Goal: Task Accomplishment & Management: Manage account settings

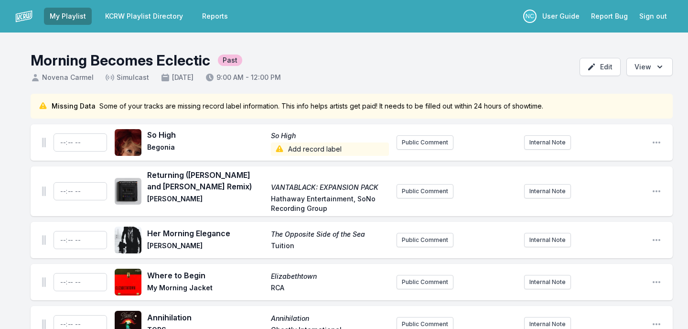
click at [142, 13] on link "KCRW Playlist Directory" at bounding box center [143, 16] width 89 height 17
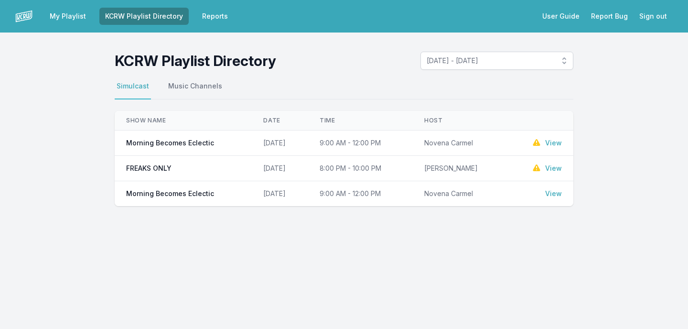
click at [551, 143] on link "View" at bounding box center [553, 143] width 17 height 10
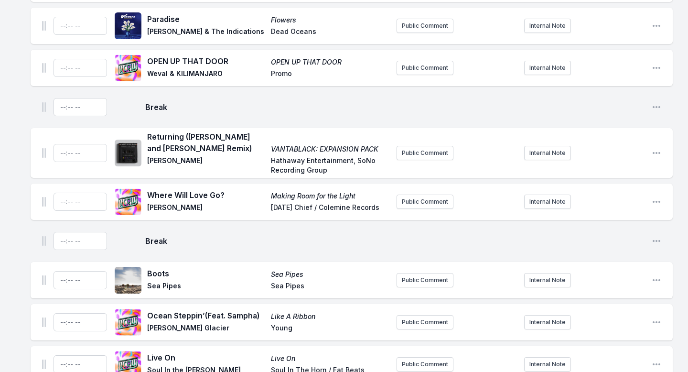
scroll to position [3151, 0]
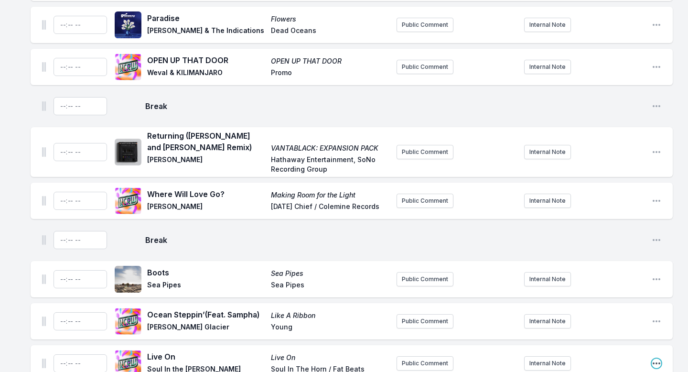
click at [655, 328] on icon "Open playlist item options" at bounding box center [656, 363] width 10 height 10
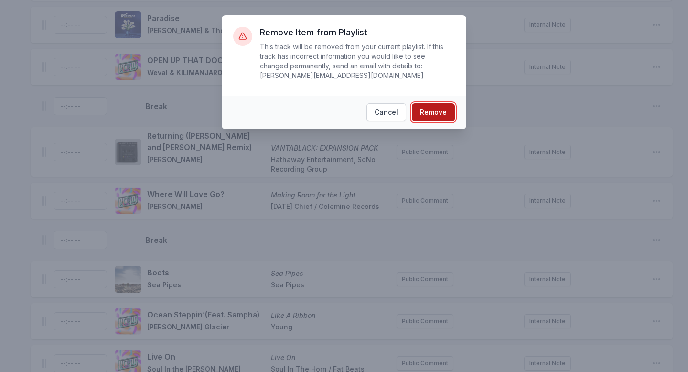
click at [429, 109] on button "Remove" at bounding box center [433, 112] width 43 height 18
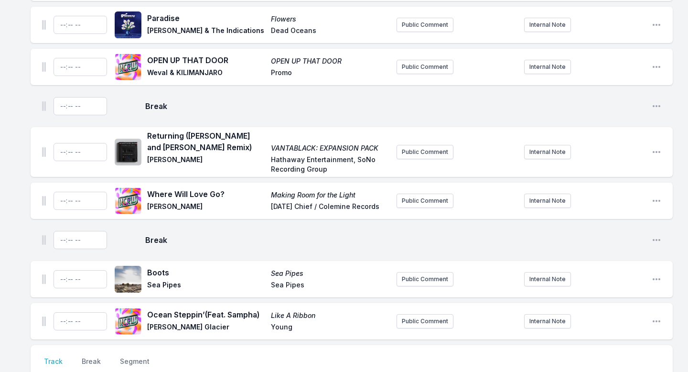
scroll to position [3109, 0]
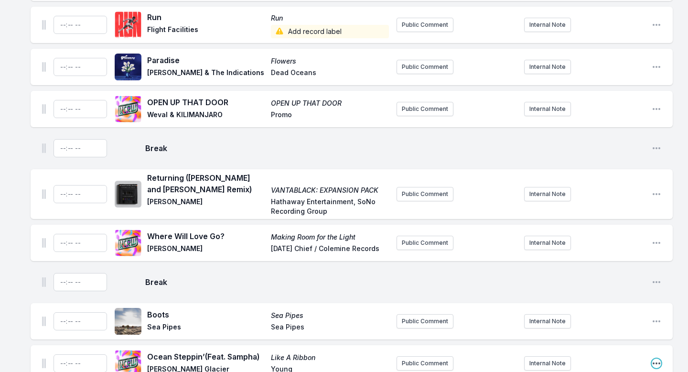
click at [655, 328] on icon "Open playlist item options" at bounding box center [656, 363] width 10 height 10
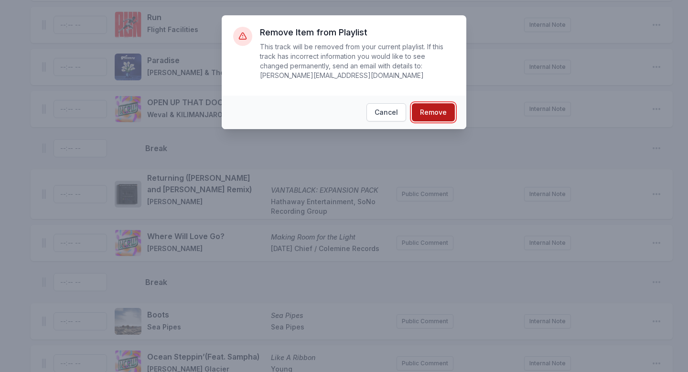
click at [435, 106] on button "Remove" at bounding box center [433, 112] width 43 height 18
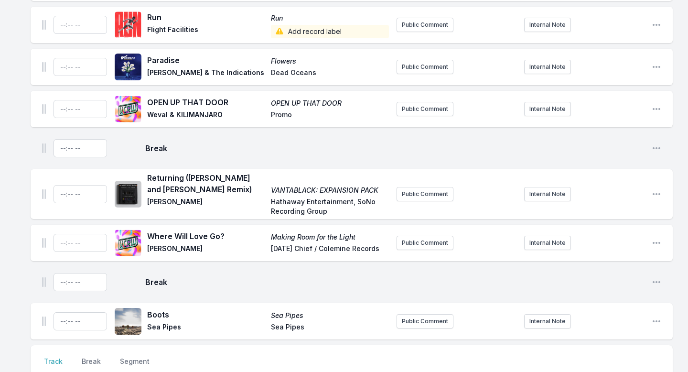
scroll to position [3067, 0]
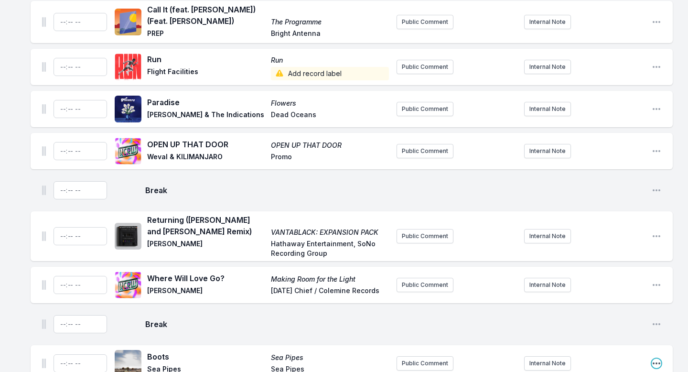
click at [657, 328] on icon "Open playlist item options" at bounding box center [656, 363] width 10 height 10
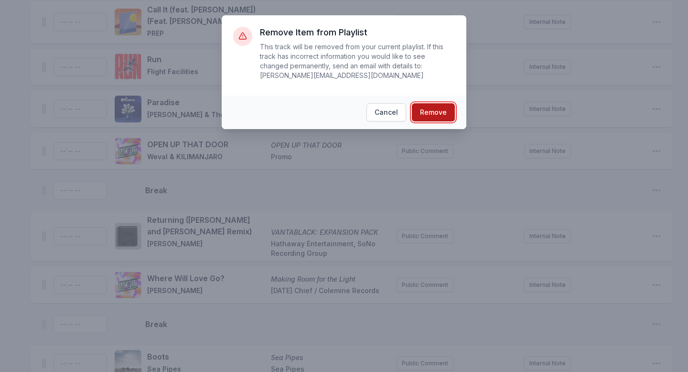
click at [426, 109] on button "Remove" at bounding box center [433, 112] width 43 height 18
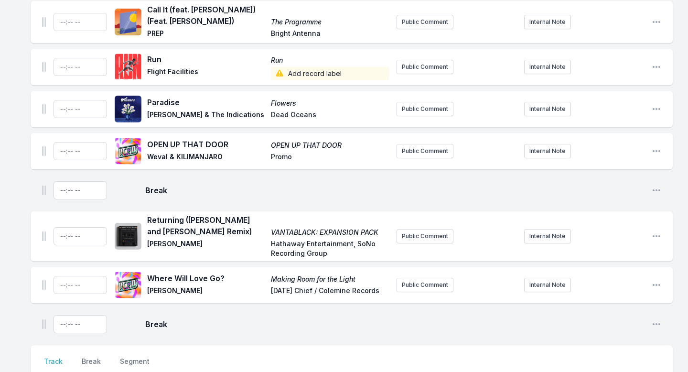
scroll to position [3025, 0]
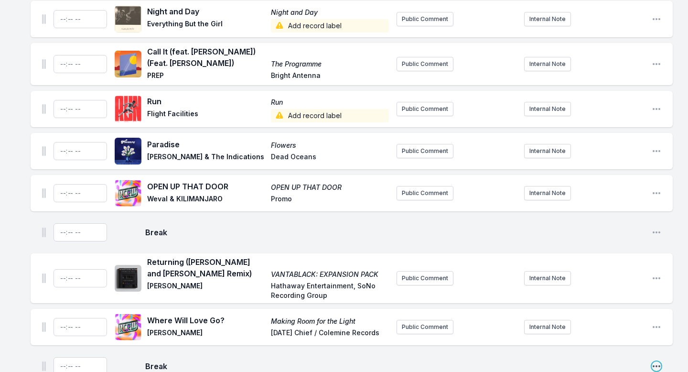
click at [658, 328] on icon "Open playlist item options" at bounding box center [656, 366] width 10 height 10
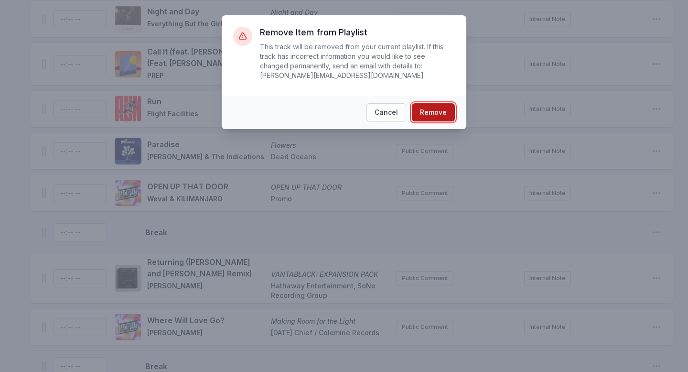
click at [421, 111] on button "Remove" at bounding box center [433, 112] width 43 height 18
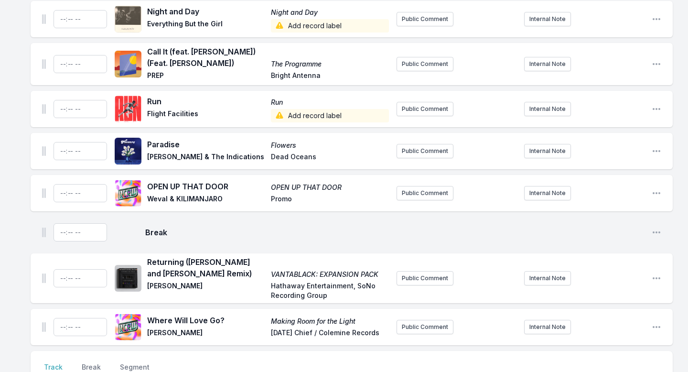
scroll to position [2989, 0]
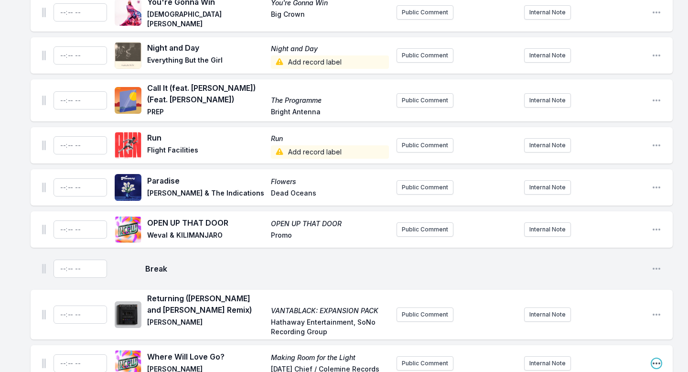
click at [659, 328] on icon "Open playlist item options" at bounding box center [656, 363] width 8 height 2
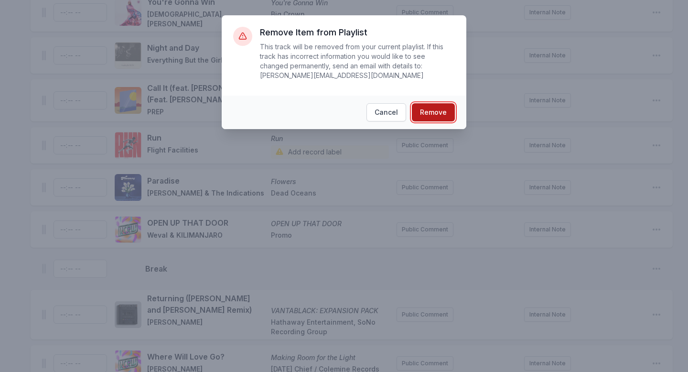
click at [443, 110] on button "Remove" at bounding box center [433, 112] width 43 height 18
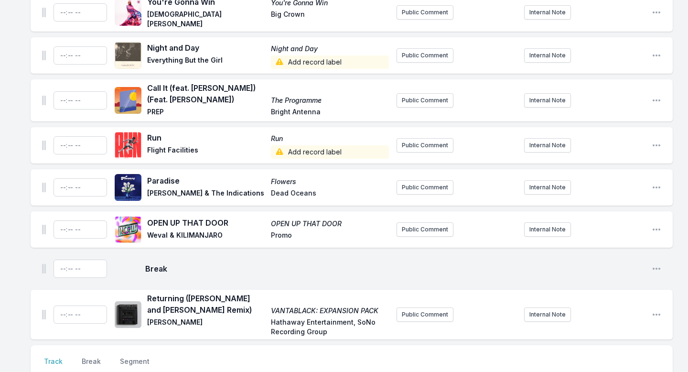
scroll to position [2947, 0]
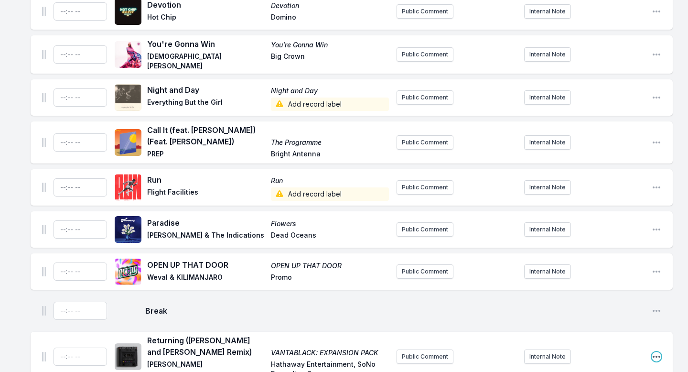
click at [657, 328] on icon "Open playlist item options" at bounding box center [656, 357] width 10 height 10
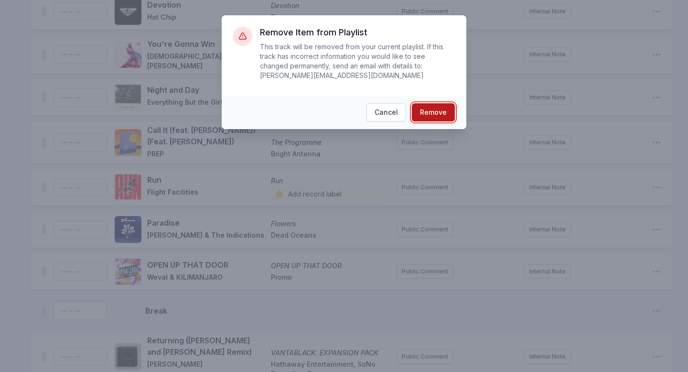
click at [418, 116] on button "Remove" at bounding box center [433, 112] width 43 height 18
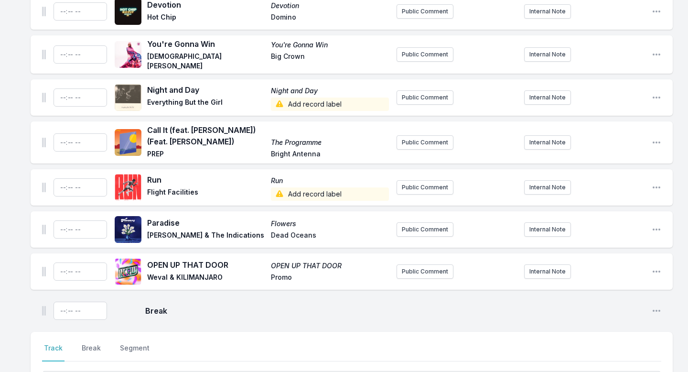
scroll to position [2891, 0]
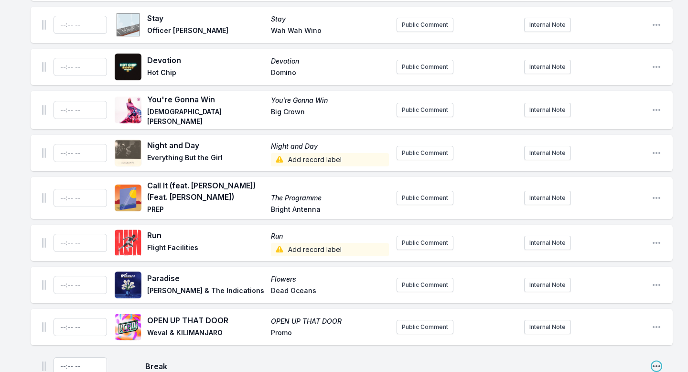
click at [659, 328] on icon "Open playlist item options" at bounding box center [656, 366] width 10 height 10
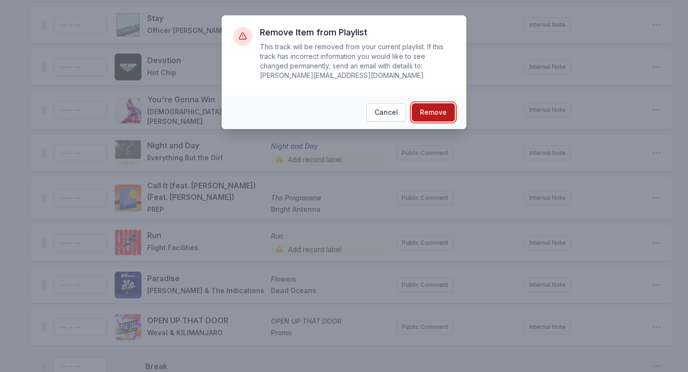
click at [420, 113] on button "Remove" at bounding box center [433, 112] width 43 height 18
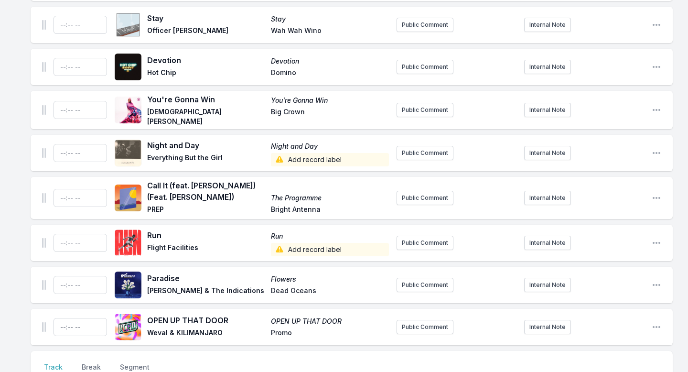
scroll to position [2855, 0]
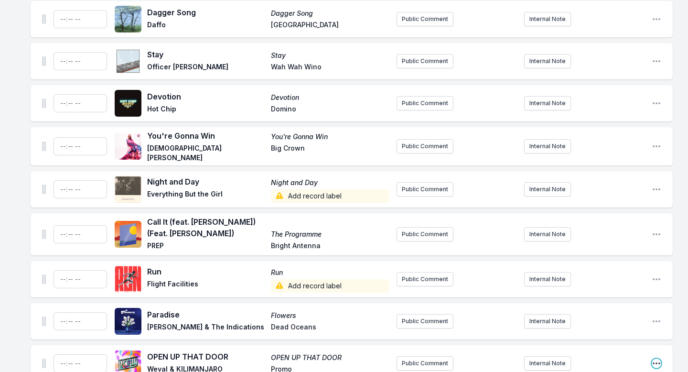
click at [659, 328] on icon "Open playlist item options" at bounding box center [656, 363] width 10 height 10
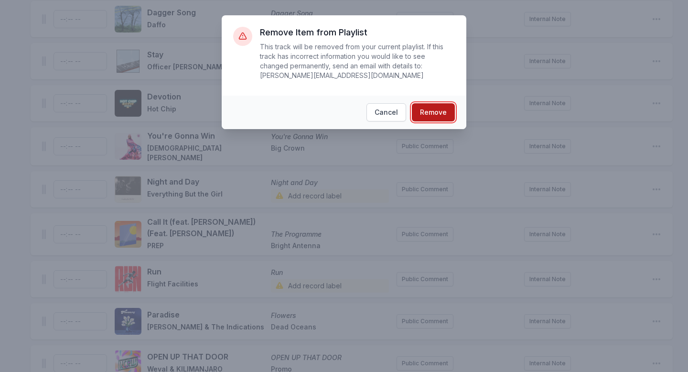
click at [424, 113] on button "Remove" at bounding box center [433, 112] width 43 height 18
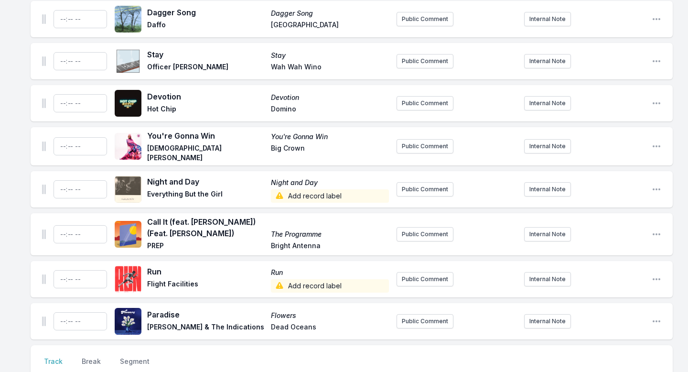
scroll to position [2813, 0]
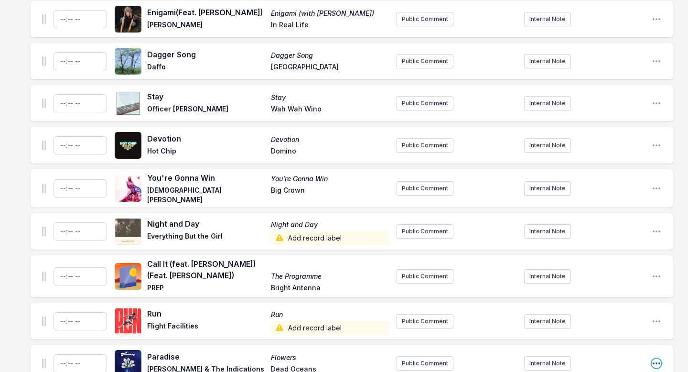
click at [653, 328] on icon "Open playlist item options" at bounding box center [656, 363] width 8 height 2
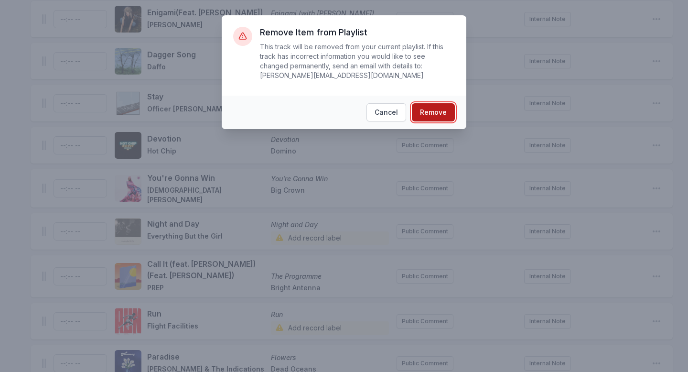
click at [437, 111] on button "Remove" at bounding box center [433, 112] width 43 height 18
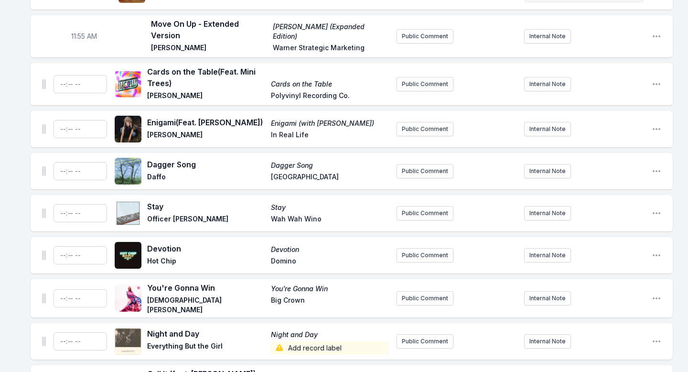
scroll to position [2606, 0]
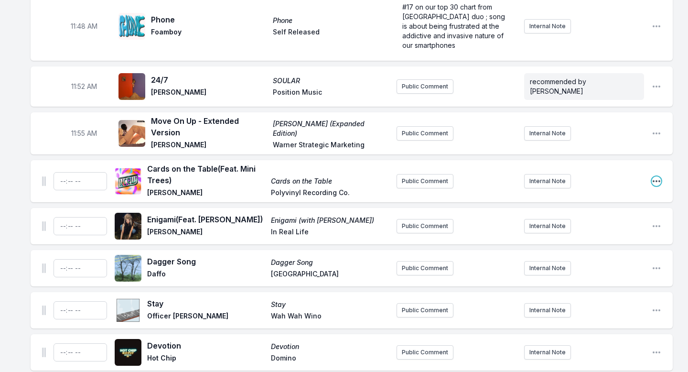
click at [657, 176] on icon "Open playlist item options" at bounding box center [656, 181] width 10 height 10
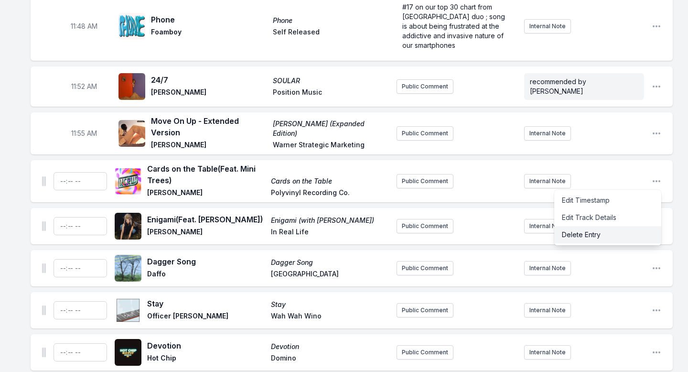
click at [598, 226] on button "Delete Entry" at bounding box center [607, 234] width 107 height 17
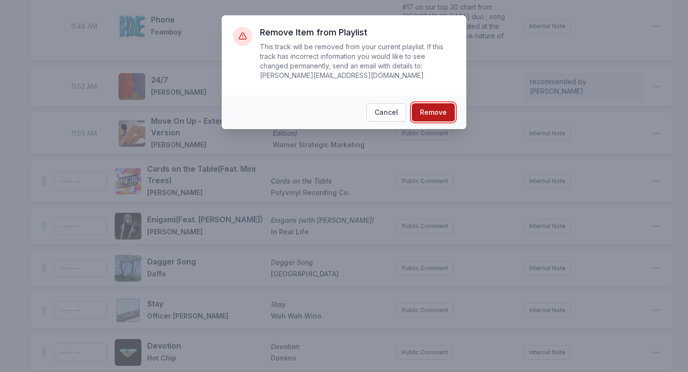
click at [435, 119] on button "Remove" at bounding box center [433, 112] width 43 height 18
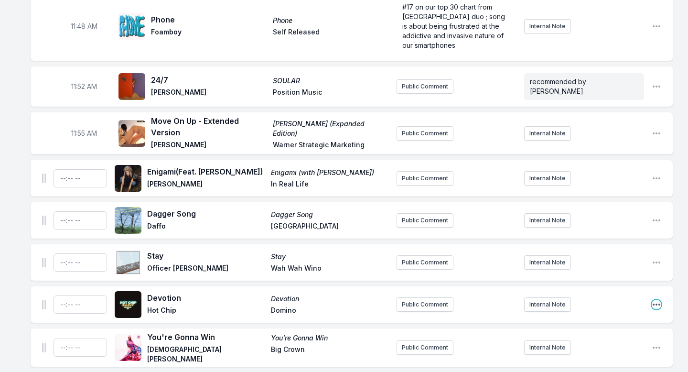
click at [658, 299] on icon "Open playlist item options" at bounding box center [656, 304] width 10 height 10
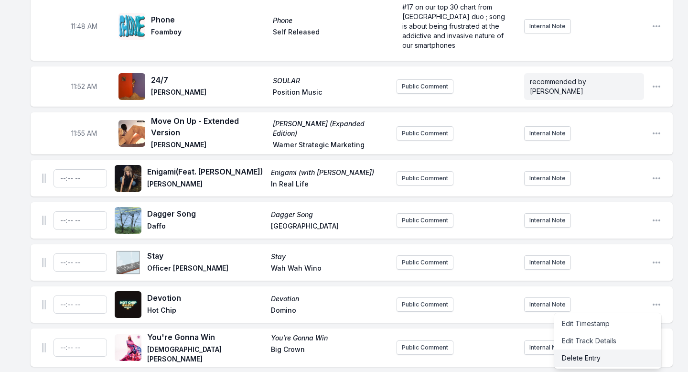
click at [595, 328] on button "Delete Entry" at bounding box center [607, 357] width 107 height 17
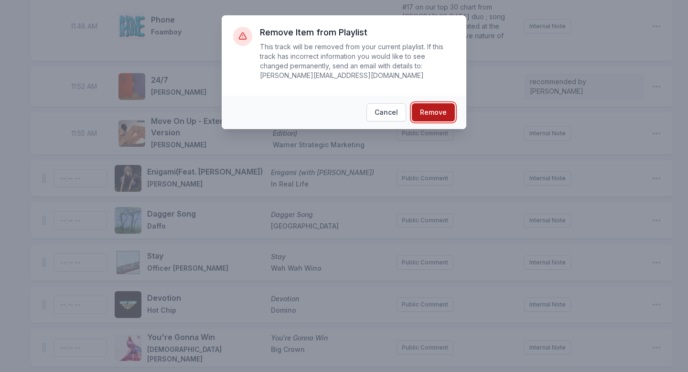
click at [427, 109] on button "Remove" at bounding box center [433, 112] width 43 height 18
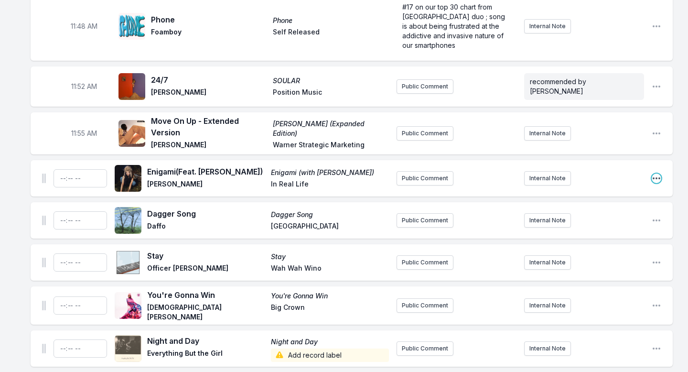
click at [653, 177] on icon "Open playlist item options" at bounding box center [656, 178] width 8 height 2
click at [614, 223] on button "Delete Entry" at bounding box center [607, 231] width 107 height 17
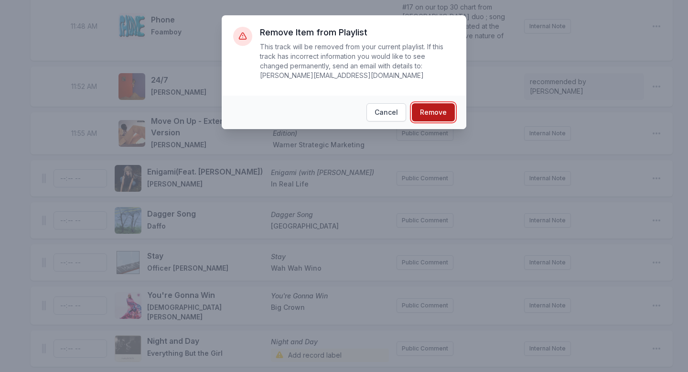
click at [448, 111] on button "Remove" at bounding box center [433, 112] width 43 height 18
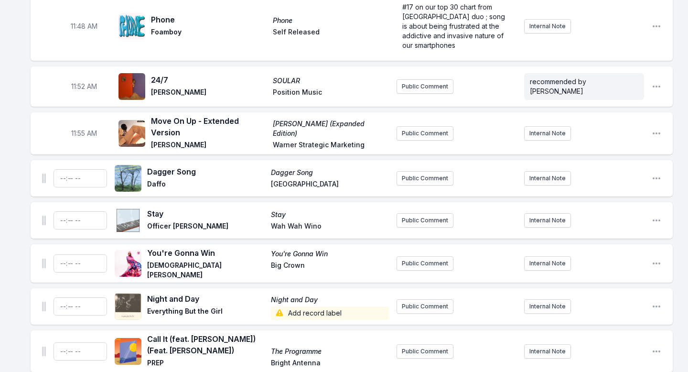
click at [651, 160] on div "Dagger Song Dagger Song Daffo Concord Public Comment Internal Note Open playlis…" at bounding box center [352, 178] width 642 height 36
click at [654, 173] on icon "Open playlist item options" at bounding box center [656, 178] width 10 height 10
click at [611, 223] on button "Delete Entry" at bounding box center [607, 231] width 107 height 17
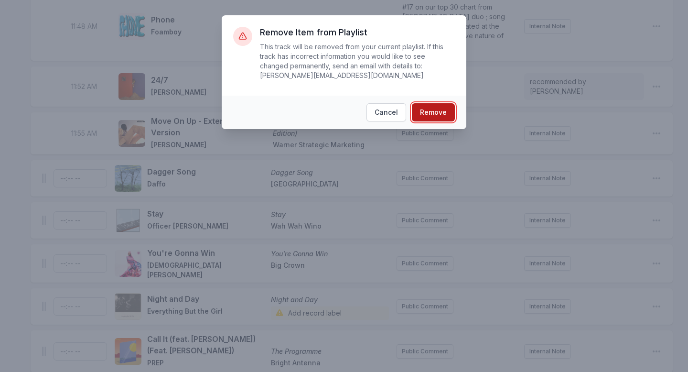
click at [427, 114] on button "Remove" at bounding box center [433, 112] width 43 height 18
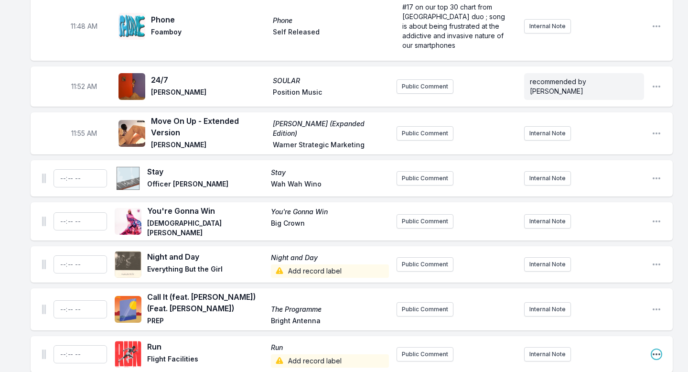
click at [654, 328] on icon "Open playlist item options" at bounding box center [656, 354] width 10 height 10
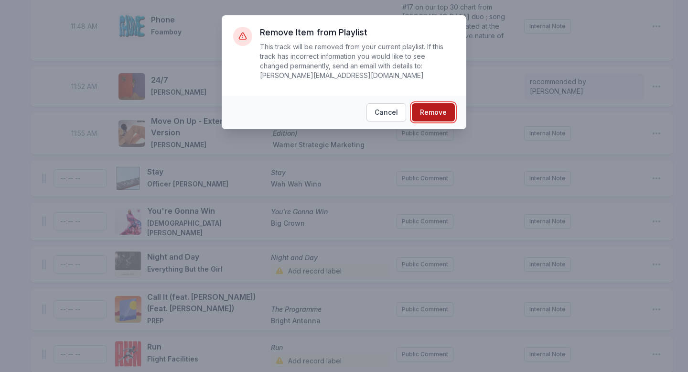
click at [419, 112] on button "Remove" at bounding box center [433, 112] width 43 height 18
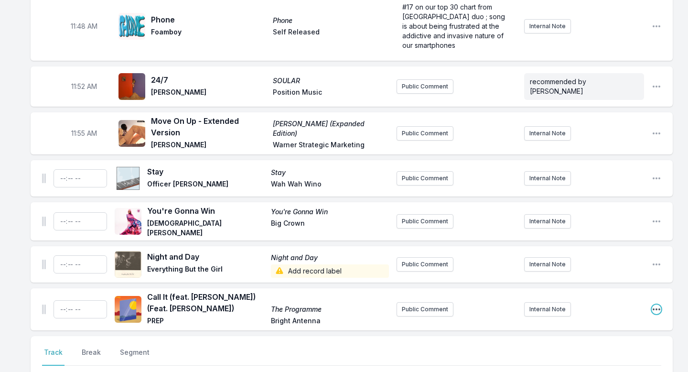
click at [656, 308] on icon "Open playlist item options" at bounding box center [656, 309] width 8 height 2
click at [600, 328] on button "Delete Entry" at bounding box center [607, 362] width 107 height 17
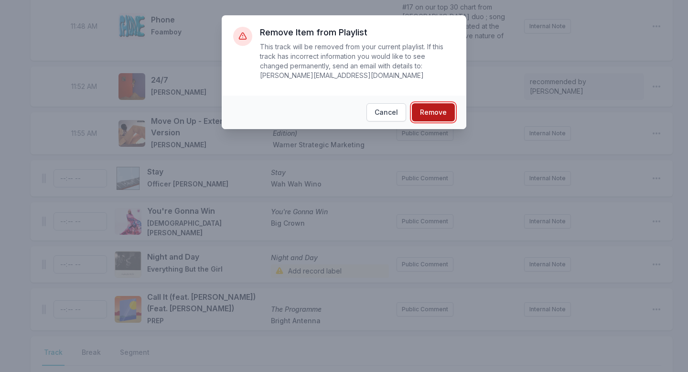
click at [438, 113] on button "Remove" at bounding box center [433, 112] width 43 height 18
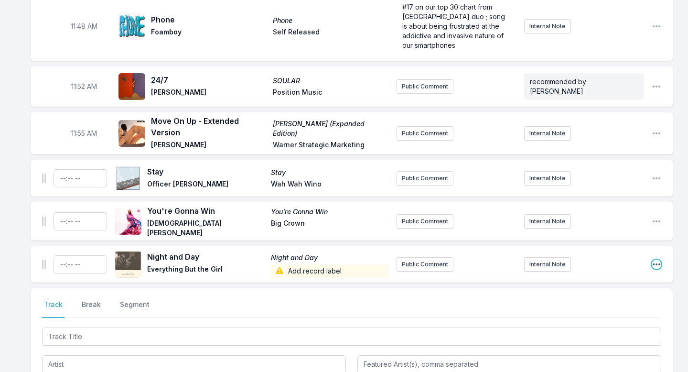
click at [656, 263] on icon "Open playlist item options" at bounding box center [656, 264] width 8 height 2
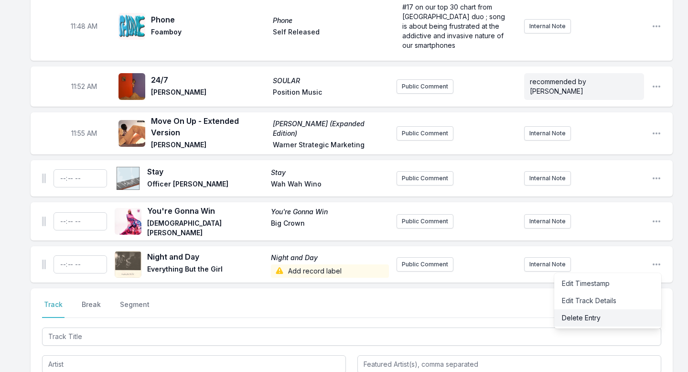
click at [613, 309] on button "Delete Entry" at bounding box center [607, 317] width 107 height 17
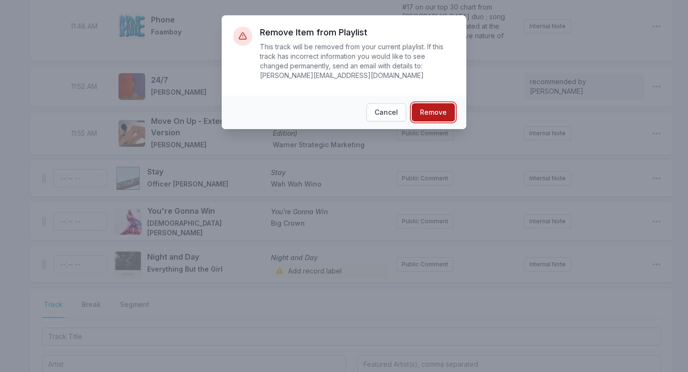
click at [442, 112] on button "Remove" at bounding box center [433, 112] width 43 height 18
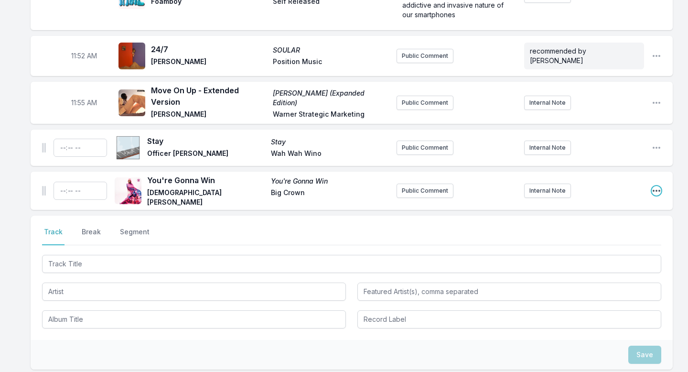
click at [654, 186] on icon "Open playlist item options" at bounding box center [656, 191] width 10 height 10
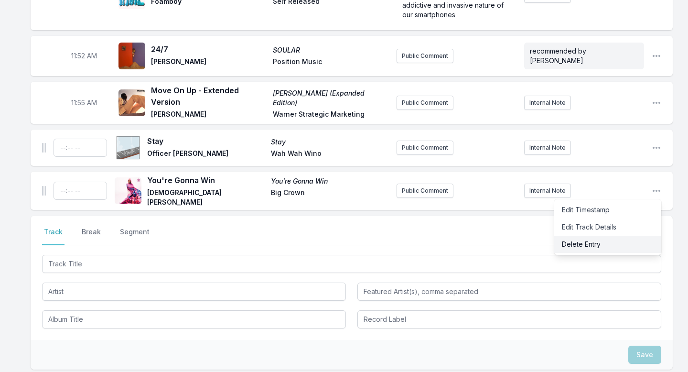
click at [581, 235] on button "Delete Entry" at bounding box center [607, 243] width 107 height 17
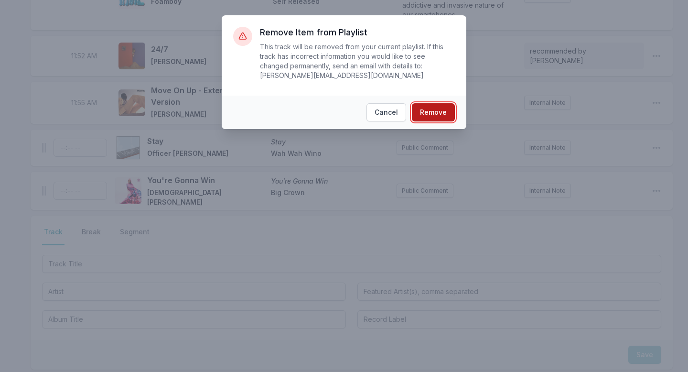
click at [428, 110] on button "Remove" at bounding box center [433, 112] width 43 height 18
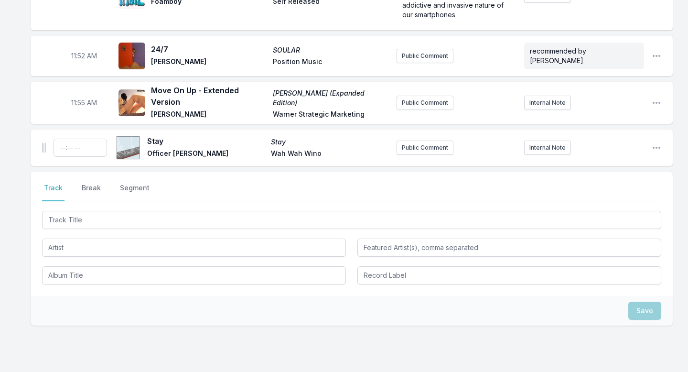
scroll to position [2568, 0]
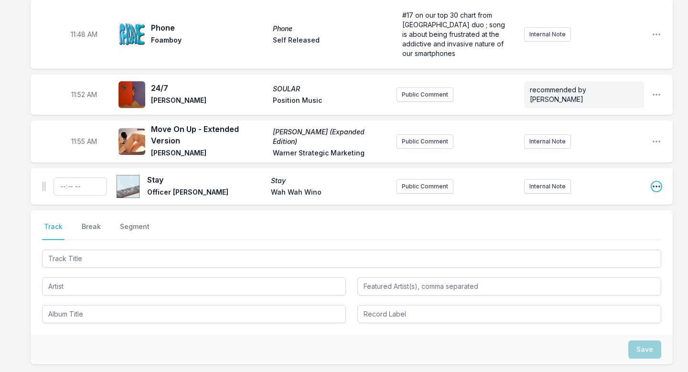
click at [657, 181] on icon "Open playlist item options" at bounding box center [656, 186] width 10 height 10
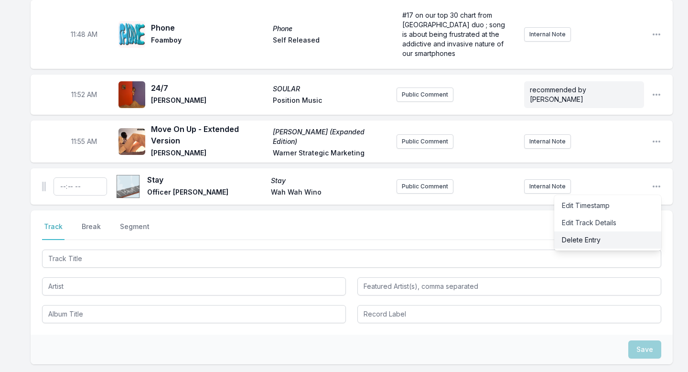
click at [607, 231] on button "Delete Entry" at bounding box center [607, 239] width 107 height 17
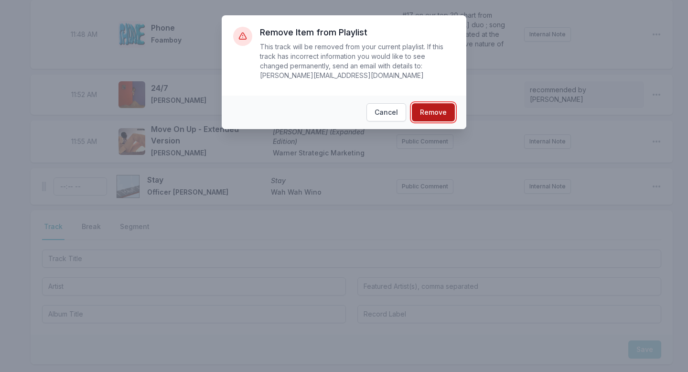
click at [433, 109] on button "Remove" at bounding box center [433, 112] width 43 height 18
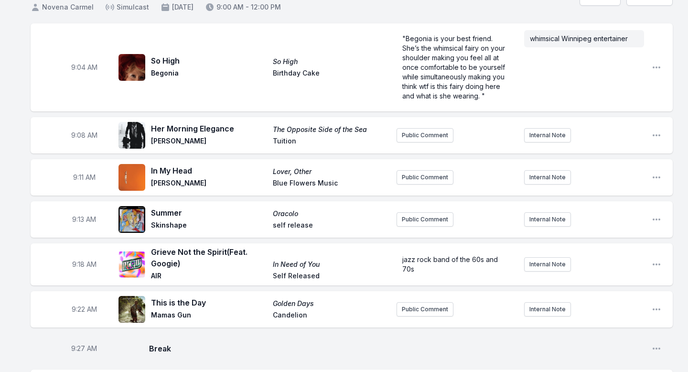
scroll to position [0, 0]
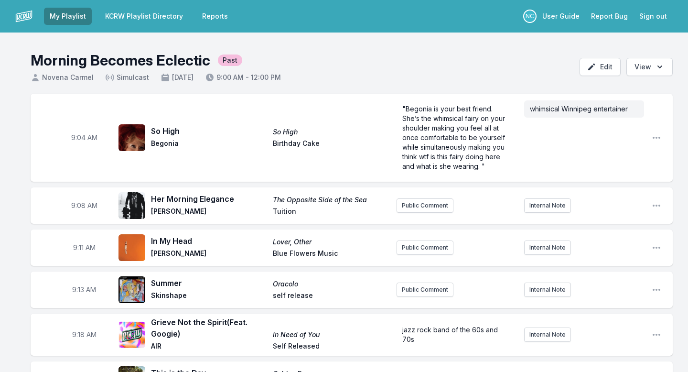
click at [124, 21] on link "KCRW Playlist Directory" at bounding box center [143, 16] width 89 height 17
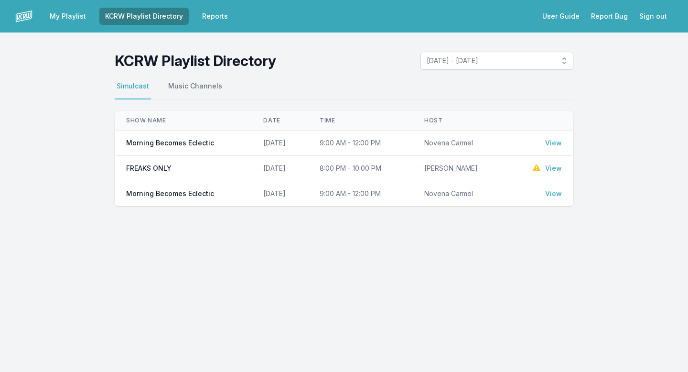
click at [53, 16] on link "My Playlist" at bounding box center [68, 16] width 48 height 17
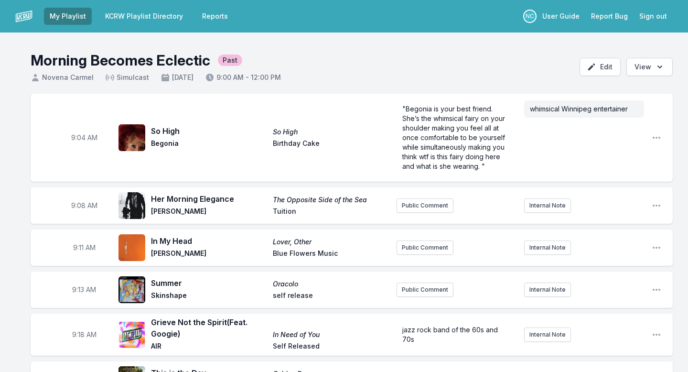
click at [53, 16] on link "My Playlist" at bounding box center [68, 16] width 48 height 17
click at [27, 19] on img at bounding box center [23, 16] width 17 height 17
click at [129, 16] on link "KCRW Playlist Directory" at bounding box center [143, 16] width 89 height 17
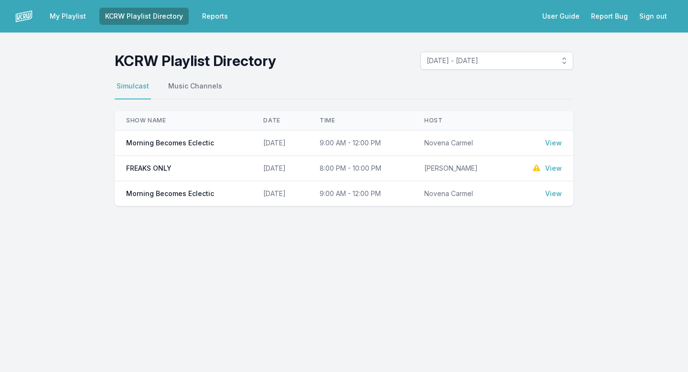
click at [60, 21] on link "My Playlist" at bounding box center [68, 16] width 48 height 17
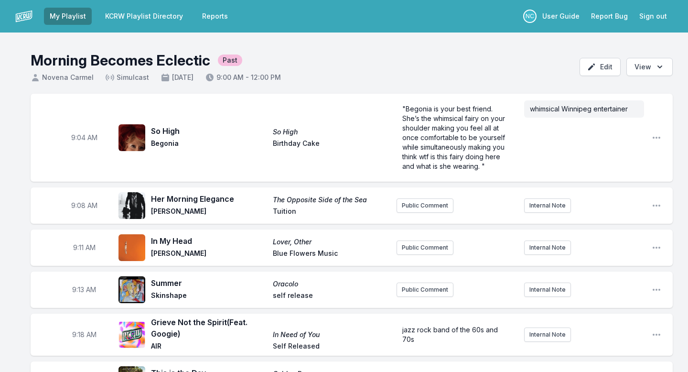
click at [60, 21] on link "My Playlist" at bounding box center [68, 16] width 48 height 17
click at [27, 20] on img at bounding box center [23, 16] width 17 height 17
click at [25, 13] on img at bounding box center [23, 16] width 17 height 17
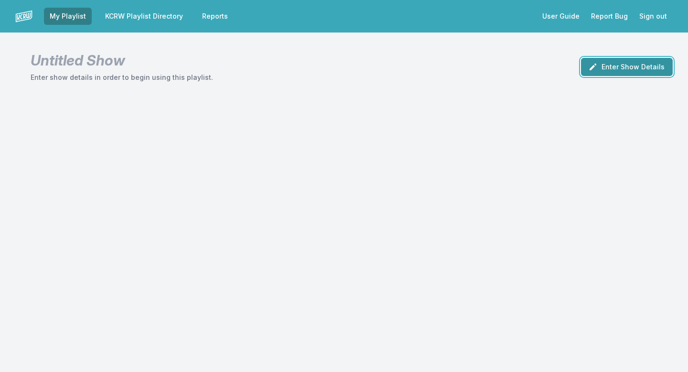
click at [608, 67] on button "Enter Show Details" at bounding box center [627, 67] width 92 height 18
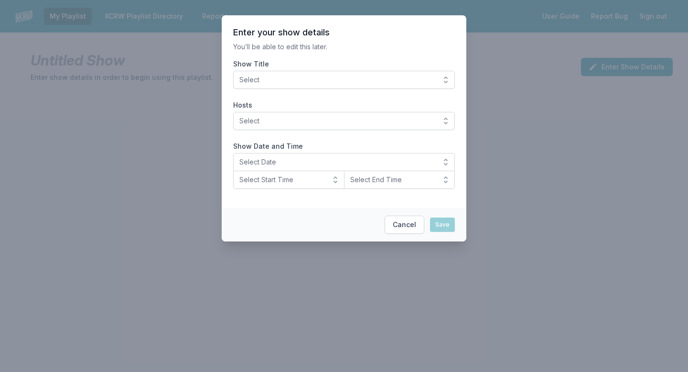
click at [419, 73] on button "Select" at bounding box center [344, 80] width 222 height 18
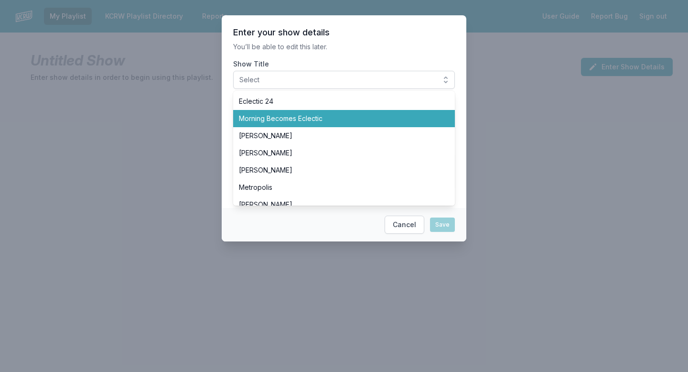
click at [362, 112] on li "Morning Becomes Eclectic" at bounding box center [344, 118] width 222 height 17
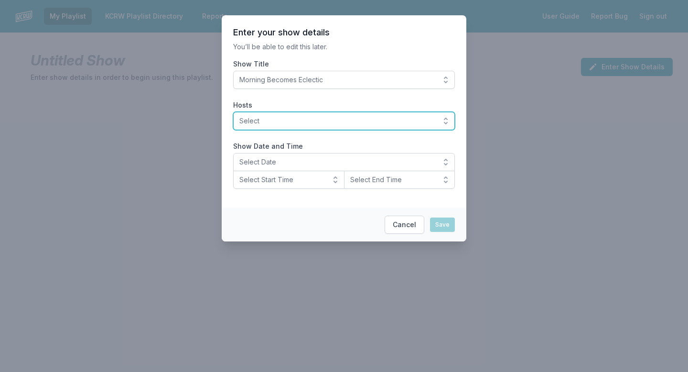
click at [331, 121] on span "Select" at bounding box center [337, 121] width 196 height 10
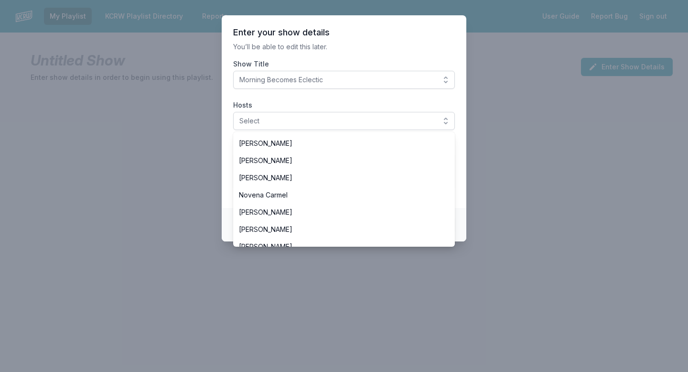
scroll to position [185, 0]
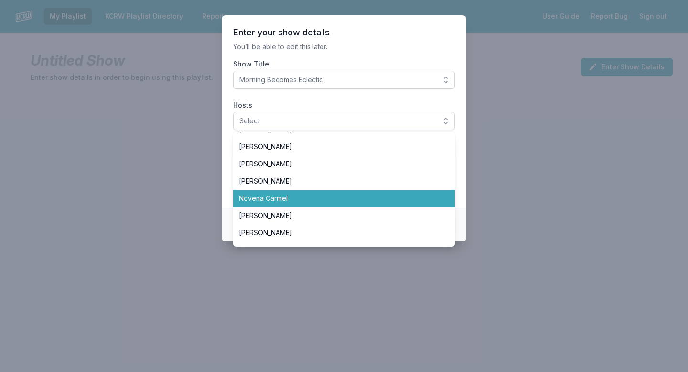
click at [292, 197] on span "Novena Carmel" at bounding box center [338, 198] width 199 height 10
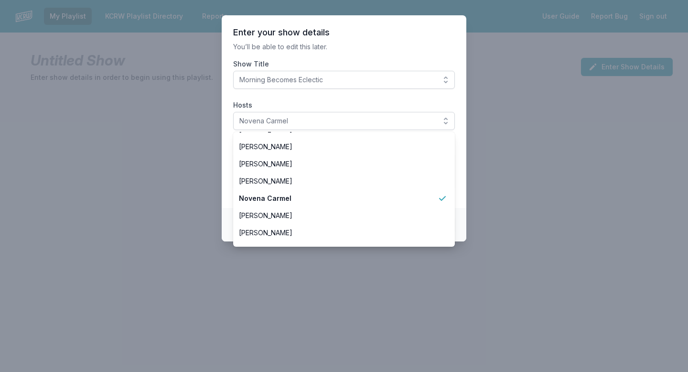
click at [349, 45] on p "You’ll be able to edit this later." at bounding box center [344, 47] width 222 height 10
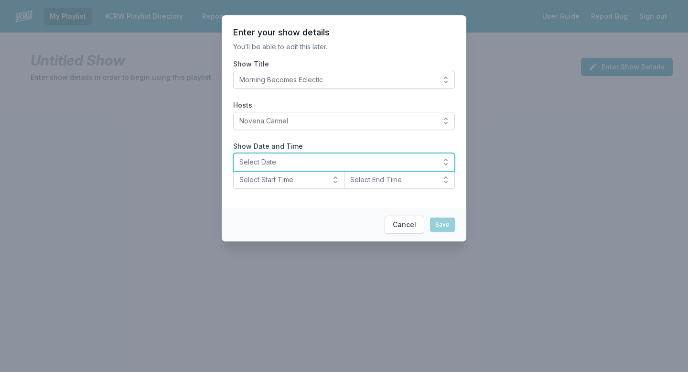
click at [270, 162] on span "Select Date" at bounding box center [337, 162] width 196 height 10
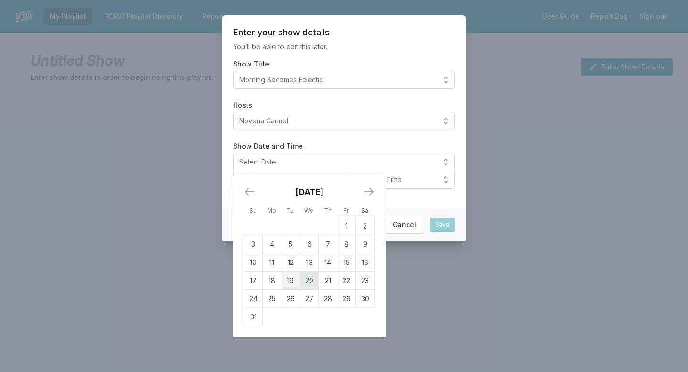
click at [308, 277] on td "20" at bounding box center [309, 280] width 19 height 18
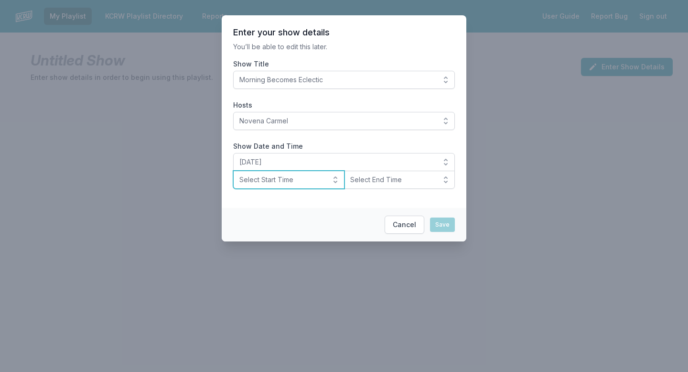
click at [302, 182] on span "Select Start Time" at bounding box center [281, 180] width 85 height 10
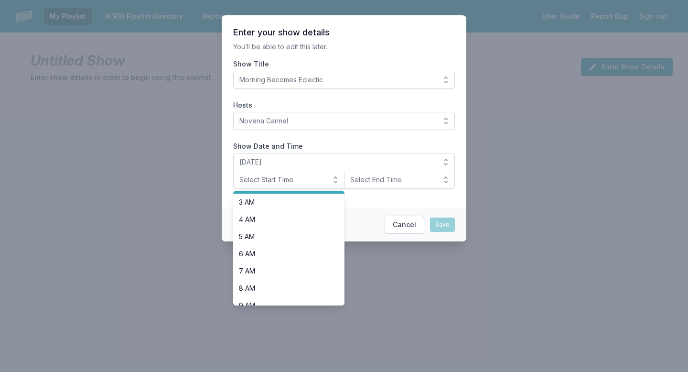
scroll to position [112, 0]
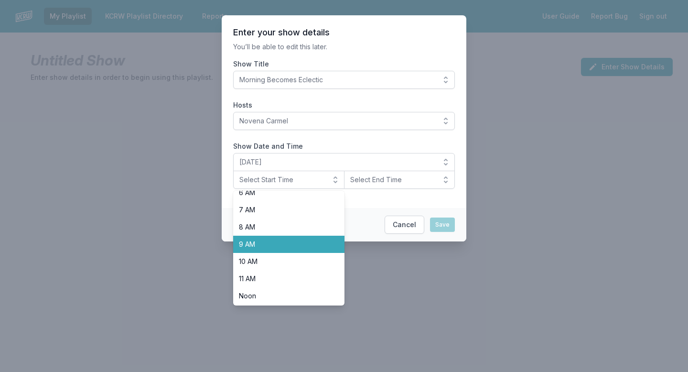
click at [287, 240] on span "9 AM" at bounding box center [283, 244] width 88 height 10
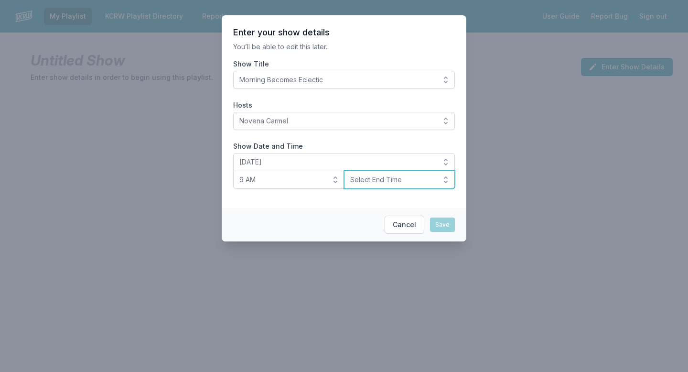
click at [380, 175] on span "Select End Time" at bounding box center [392, 180] width 85 height 10
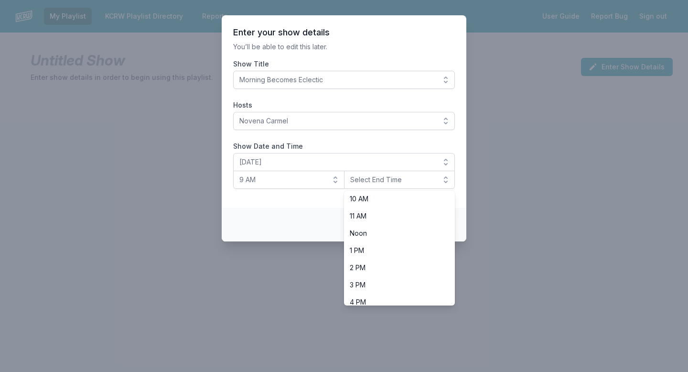
scroll to position [175, 0]
click at [370, 232] on span "Noon" at bounding box center [394, 233] width 88 height 10
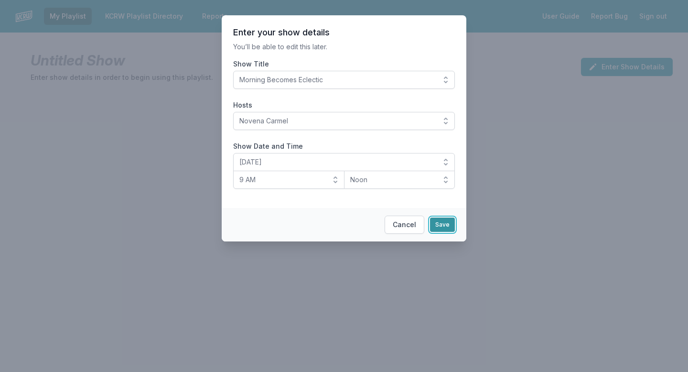
click at [443, 225] on button "Save" at bounding box center [442, 224] width 25 height 14
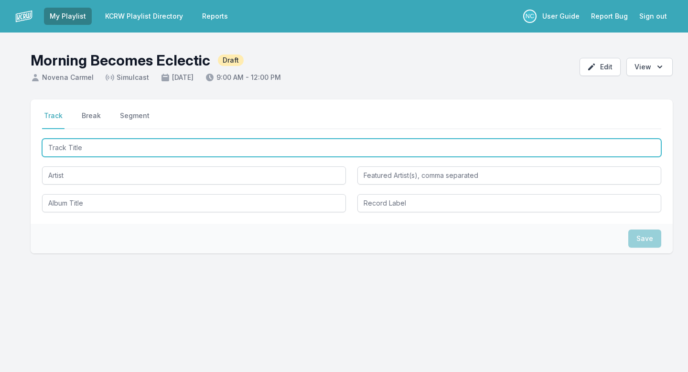
click at [340, 148] on input "Track Title" at bounding box center [351, 148] width 619 height 18
paste input "magica"
type input "magica"
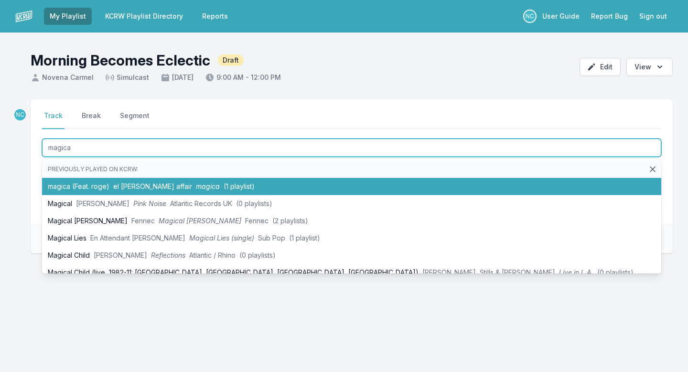
click at [261, 182] on li "magica (Feat. roge) el [PERSON_NAME] affair magica (1 playlist)" at bounding box center [351, 186] width 619 height 17
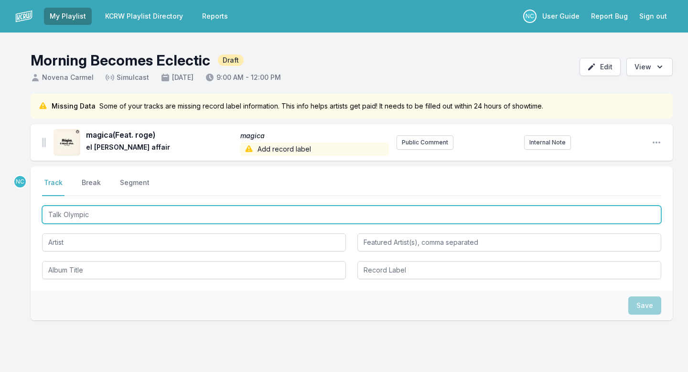
type input "Talk Olympics"
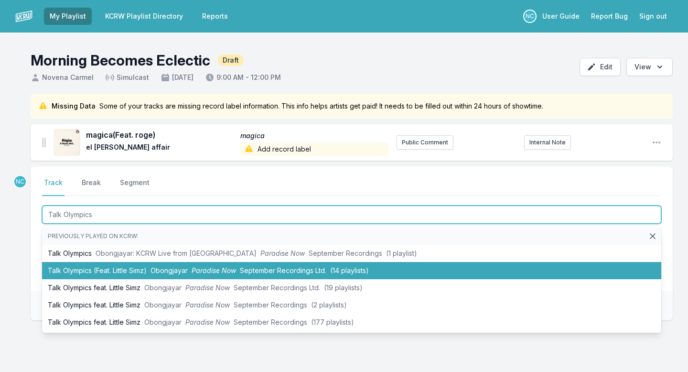
click at [149, 266] on li "Talk Olympics (Feat. Little Simz) Obongjayar Paradise Now September Recordings …" at bounding box center [351, 270] width 619 height 17
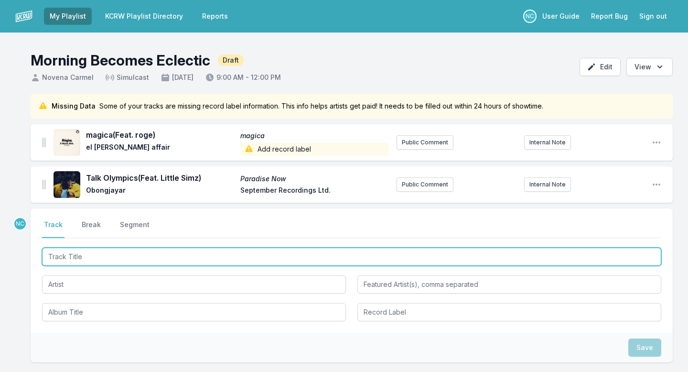
paste input "NO CAP"
type input "NO CAP"
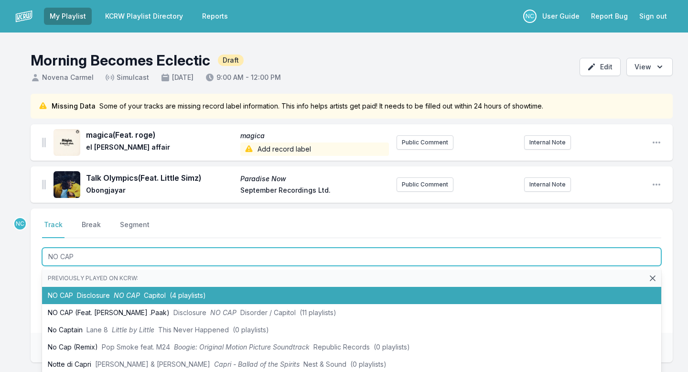
click at [270, 288] on li "NO CAP Disclosure NO CAP Capitol (4 playlists)" at bounding box center [351, 295] width 619 height 17
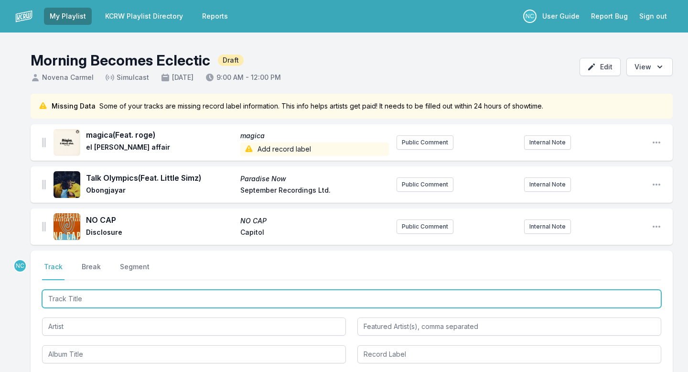
paste input "Dominoes"
type input "Dominoes"
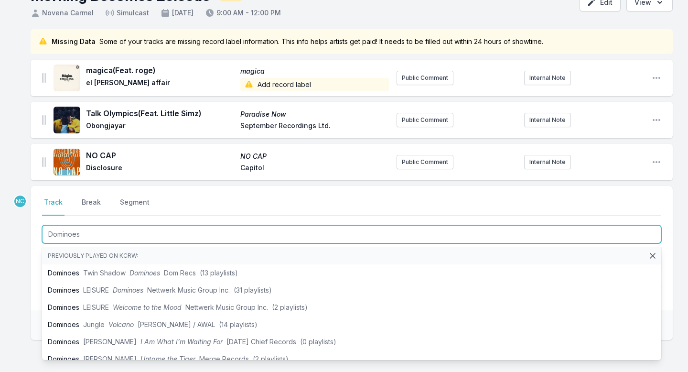
scroll to position [66, 0]
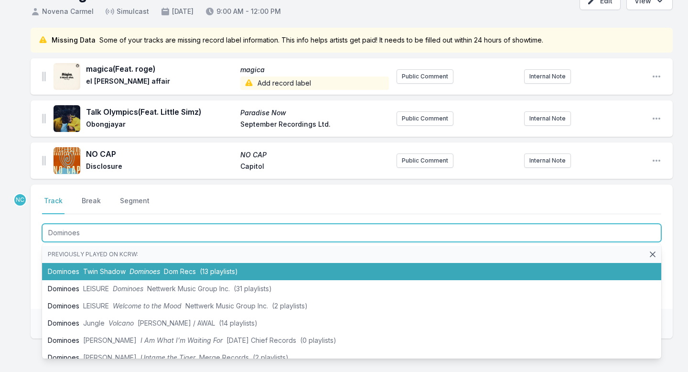
click at [166, 273] on span "Dom Recs" at bounding box center [180, 271] width 32 height 8
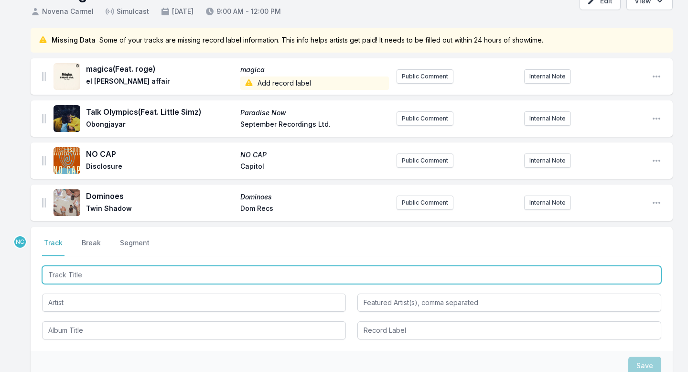
paste input "The Wandering"
type input "The Wandering"
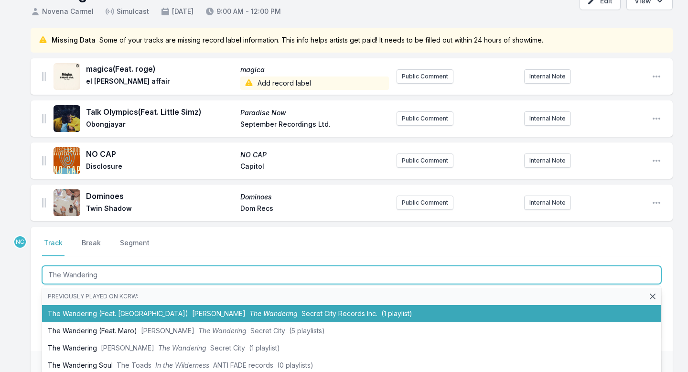
click at [192, 309] on span "[PERSON_NAME]" at bounding box center [218, 313] width 53 height 8
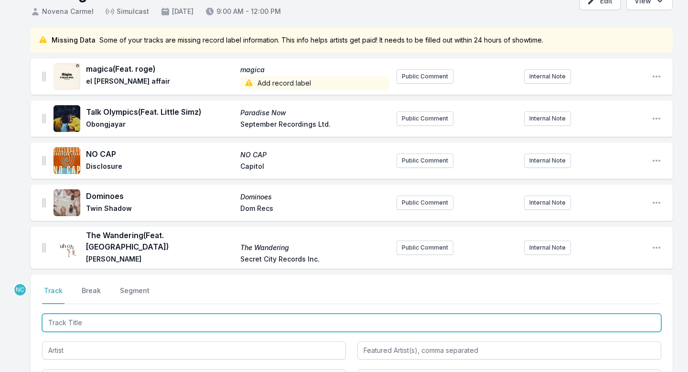
click at [221, 313] on input "Track Title" at bounding box center [351, 322] width 619 height 18
type input "Illegal Hit"
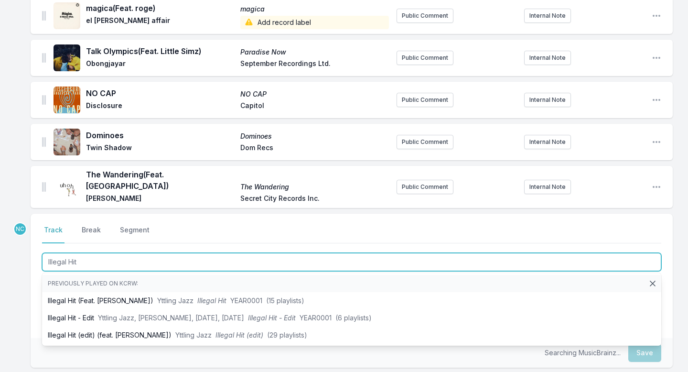
scroll to position [128, 0]
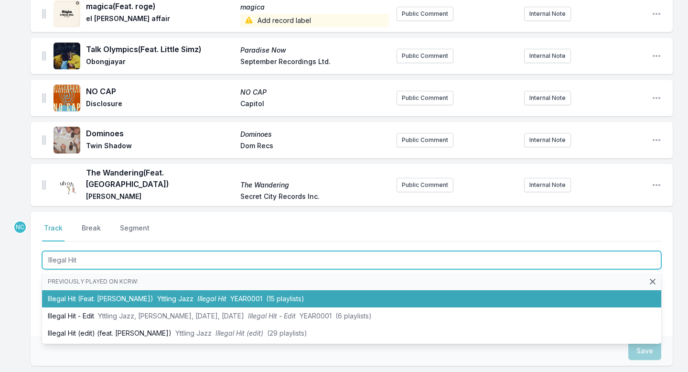
click at [223, 296] on li "Illegal Hit (Feat. [PERSON_NAME]) Yttling Jazz Illegal Hit YEAR0001 (15 playlis…" at bounding box center [351, 298] width 619 height 17
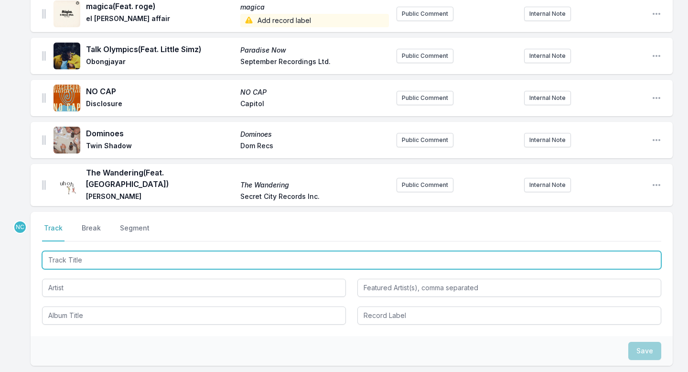
scroll to position [171, 0]
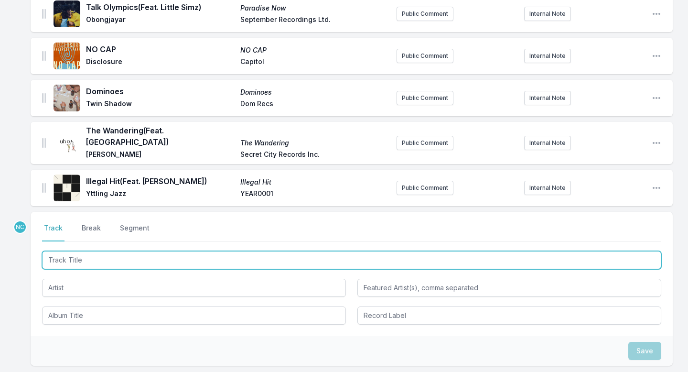
paste input "The Revolution Will Not Be Televised"
type input "The Revolution Will Not Be Televised"
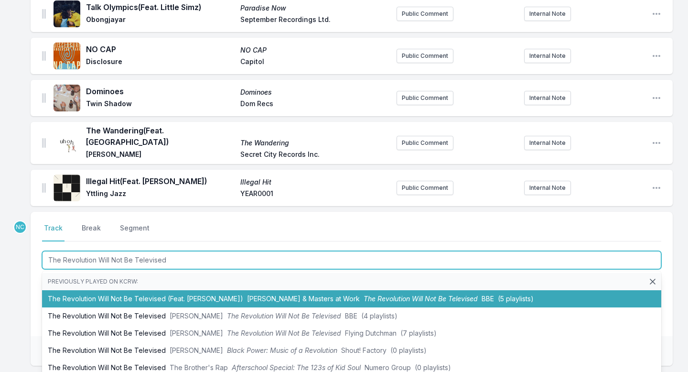
click at [143, 290] on li "The Revolution Will Not Be Televised (Feat. [PERSON_NAME]) [PERSON_NAME] & Mast…" at bounding box center [351, 298] width 619 height 17
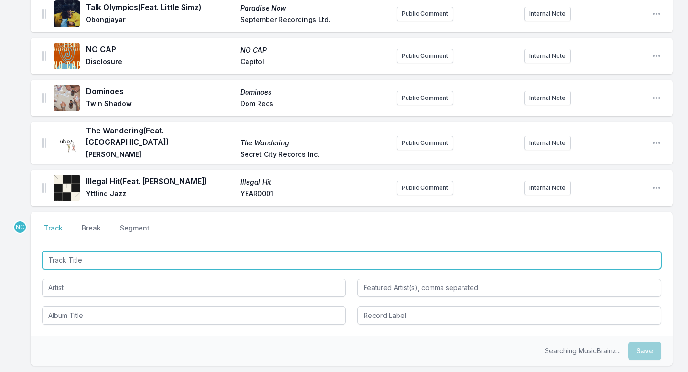
scroll to position [218, 0]
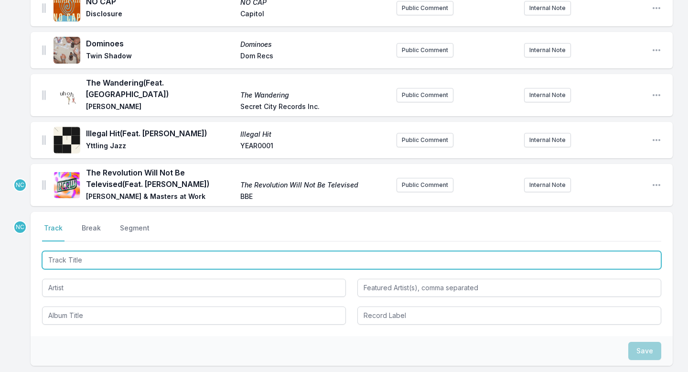
click at [149, 255] on input "Track Title" at bounding box center [351, 260] width 619 height 18
paste input "Track Title"
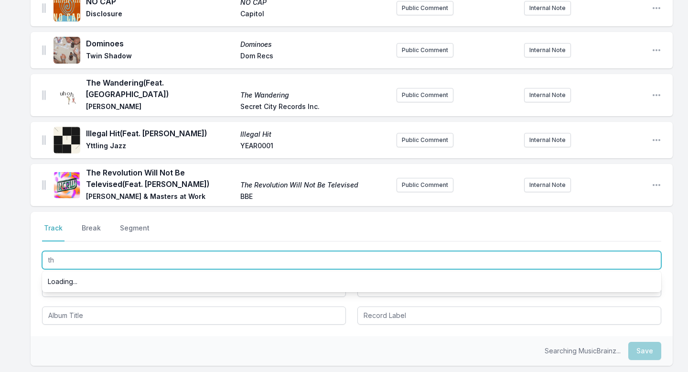
type input "t"
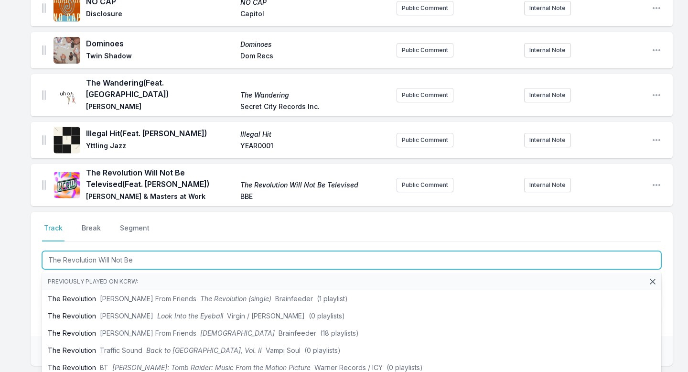
type input "The Revolution Will Not Be"
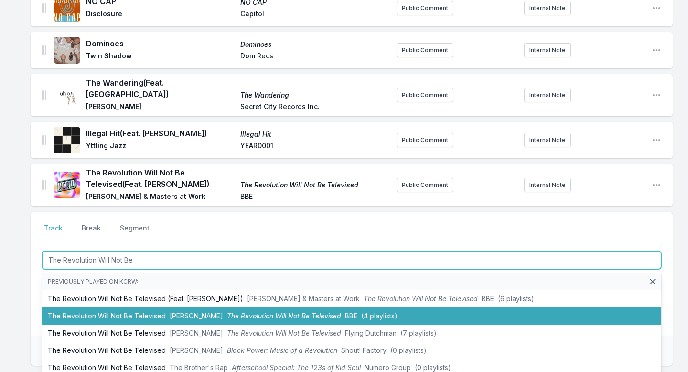
click at [135, 307] on li "The Revolution Will Not Be Televised [PERSON_NAME] The Revolution Will Not Be T…" at bounding box center [351, 315] width 619 height 17
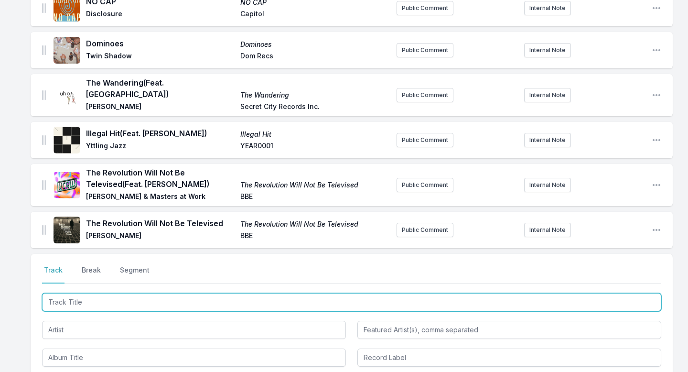
scroll to position [260, 0]
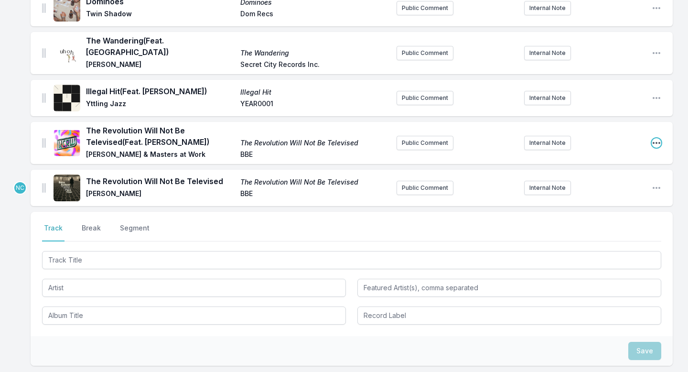
click at [656, 138] on icon "Open playlist item options" at bounding box center [656, 143] width 10 height 10
click at [603, 172] on button "Delete Entry" at bounding box center [607, 179] width 107 height 17
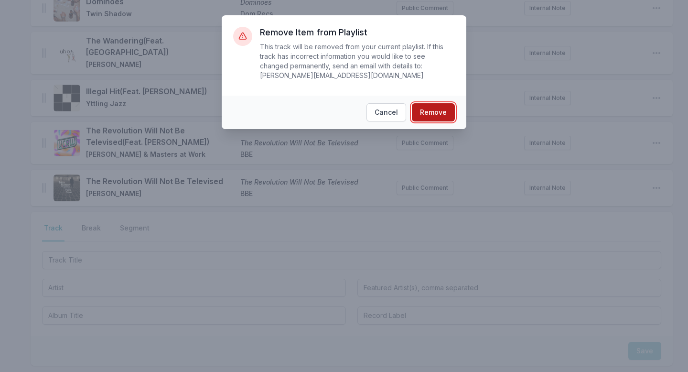
click at [443, 115] on button "Remove" at bounding box center [433, 112] width 43 height 18
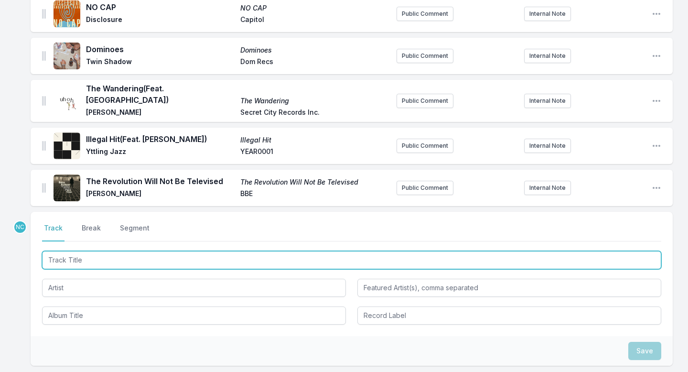
paste input "Something in Common"
type input "Something in Common"
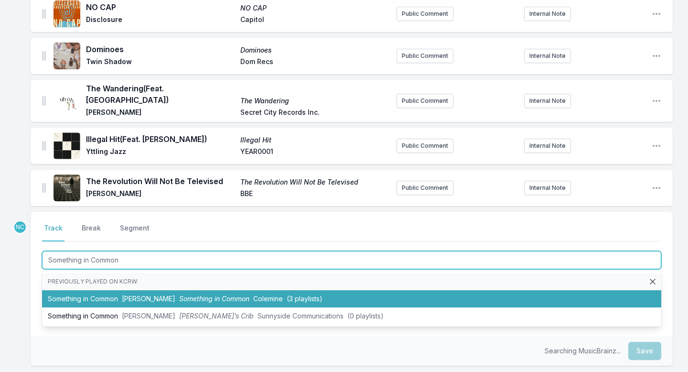
click at [145, 290] on li "Something in Common [PERSON_NAME] Something in Common Colemine (3 playlists)" at bounding box center [351, 298] width 619 height 17
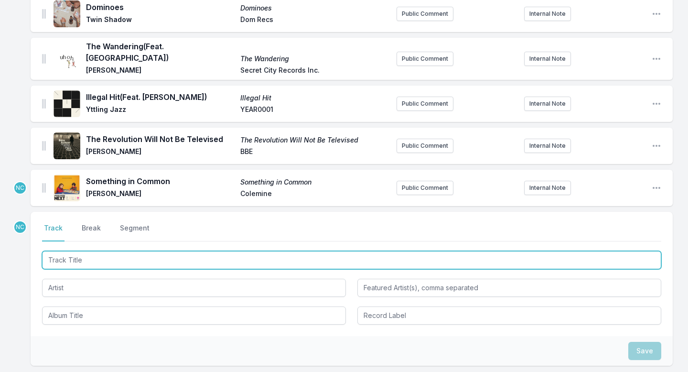
click at [139, 252] on input "Track Title" at bounding box center [351, 260] width 619 height 18
type input "Falling For the Feeling"
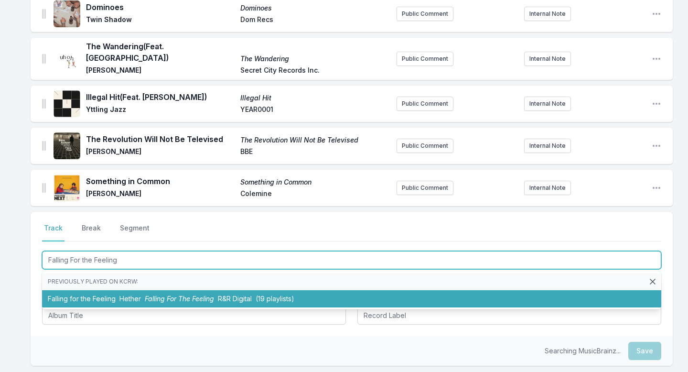
click at [125, 294] on span "Hether" at bounding box center [129, 298] width 21 height 8
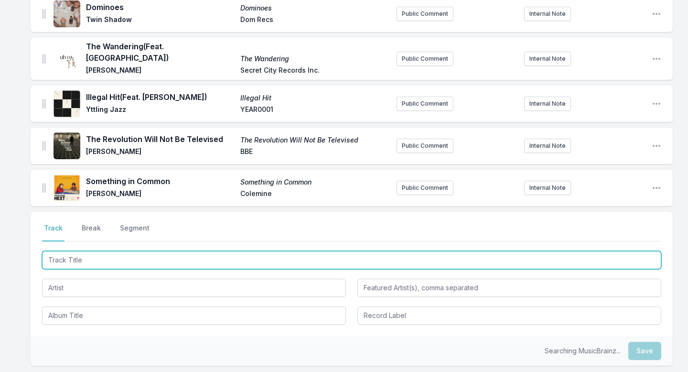
scroll to position [297, 0]
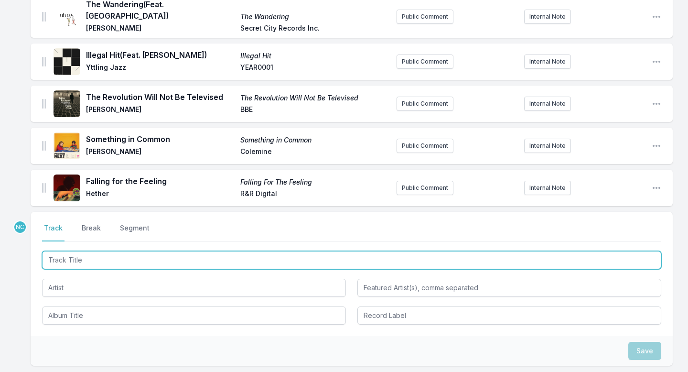
paste input "Nothing Is Forever"
type input "Nothing Is Forever"
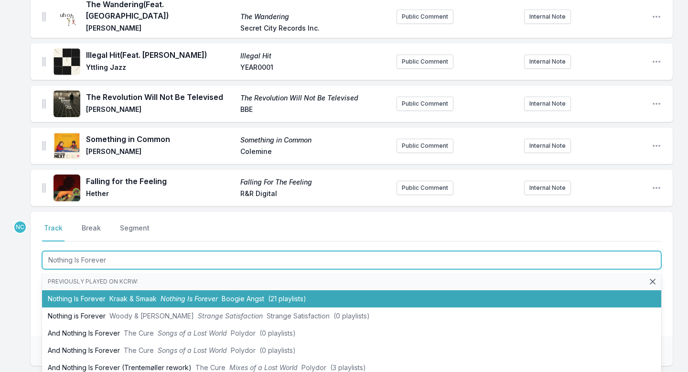
click at [141, 294] on span "Kraak & Smaak" at bounding box center [132, 298] width 47 height 8
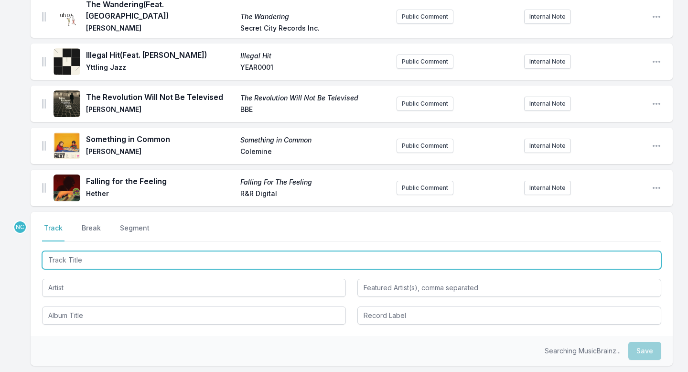
scroll to position [339, 0]
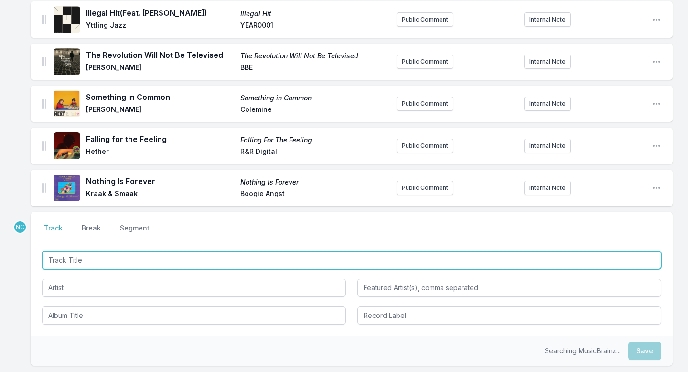
click at [125, 256] on input "Track Title" at bounding box center [351, 260] width 619 height 18
type input "Where Will Love Go"
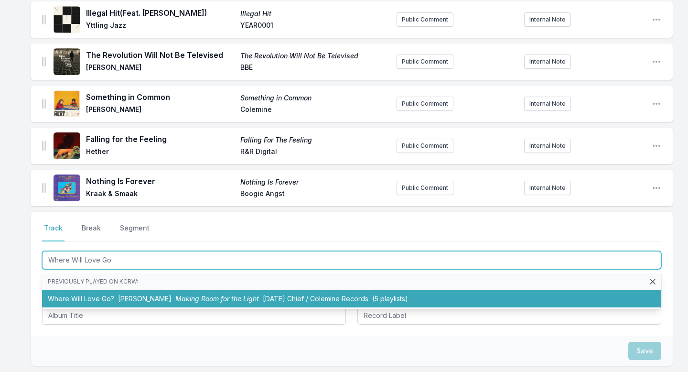
click at [110, 292] on li "Where Will Love Go? [PERSON_NAME] Making Room for the Light [DATE] Chief / Cole…" at bounding box center [351, 298] width 619 height 17
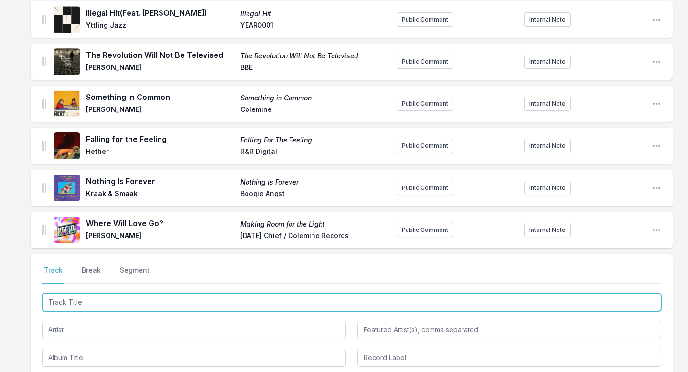
scroll to position [381, 0]
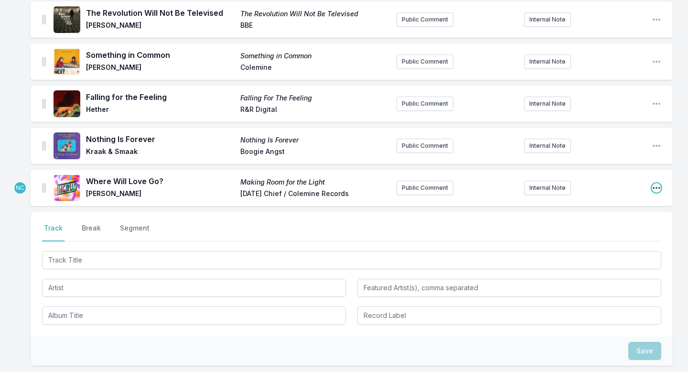
click at [661, 183] on icon "Open playlist item options" at bounding box center [656, 188] width 10 height 10
click at [629, 206] on button "Edit Track Details" at bounding box center [607, 206] width 107 height 17
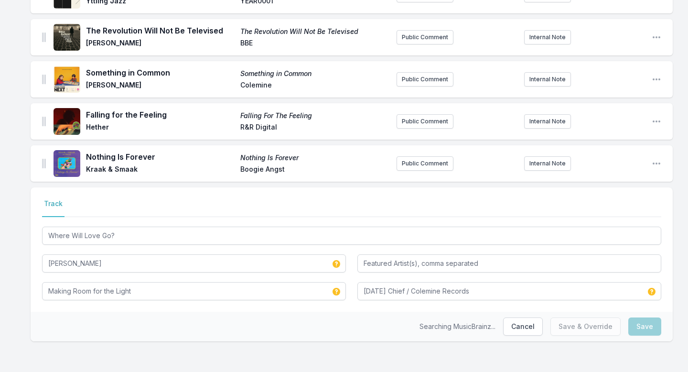
scroll to position [357, 0]
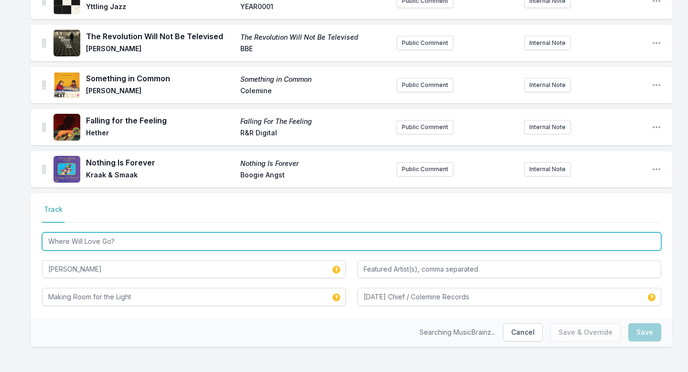
click at [104, 233] on input "Where Will Love Go?" at bounding box center [351, 241] width 619 height 18
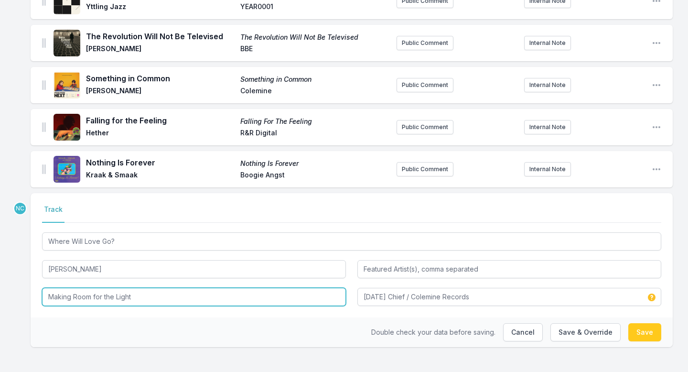
click at [73, 291] on input "Making Room for the Light" at bounding box center [194, 297] width 304 height 18
click at [72, 290] on input "Making Room for the Light" at bounding box center [194, 297] width 304 height 18
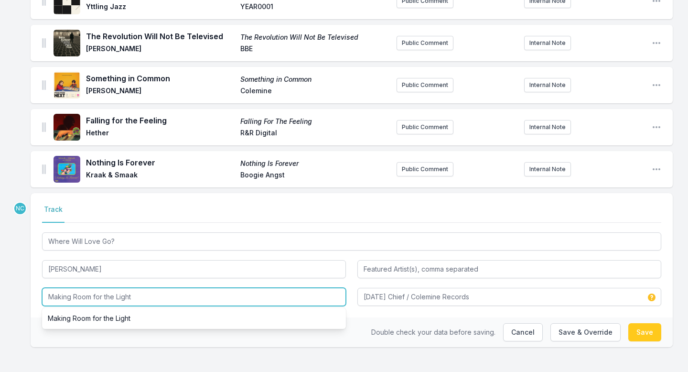
paste input "Where Will Love Go?"
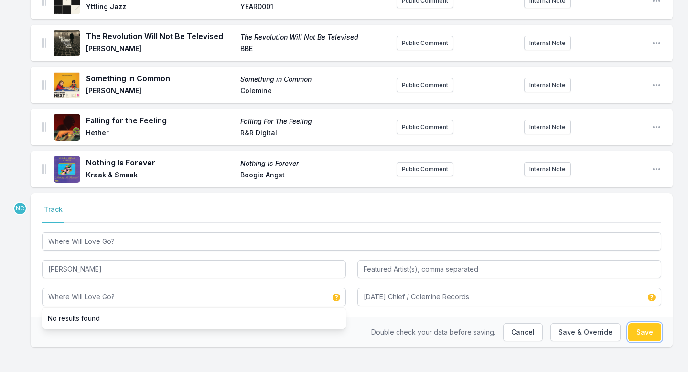
click at [639, 324] on button "Save" at bounding box center [644, 332] width 33 height 18
type input "Making Room for the Light"
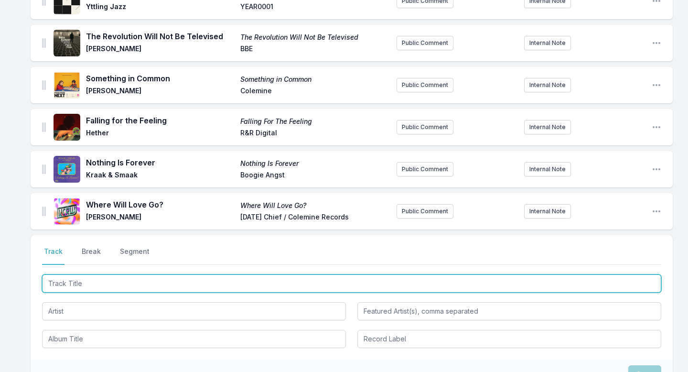
click at [209, 280] on input "Track Title" at bounding box center [351, 283] width 619 height 18
paste input "[DEMOGRAPHIC_DATA] Gave Me Feet For Dancing"
type input "[DEMOGRAPHIC_DATA] Gave Me Feet For Dancing"
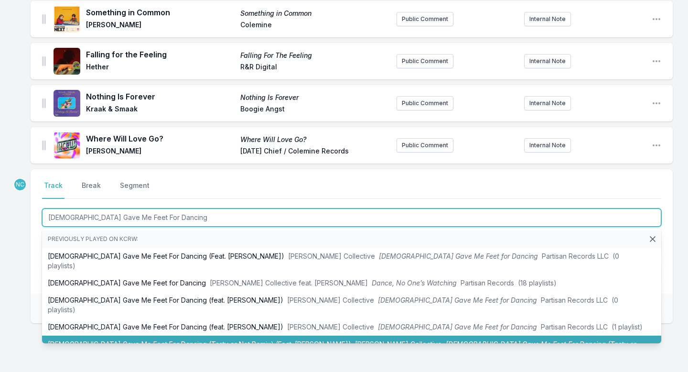
click at [200, 335] on li "[DEMOGRAPHIC_DATA] Gave Me Feet For Dancing (Tasty or Not Remix) (Feat. [PERSON…" at bounding box center [351, 348] width 619 height 27
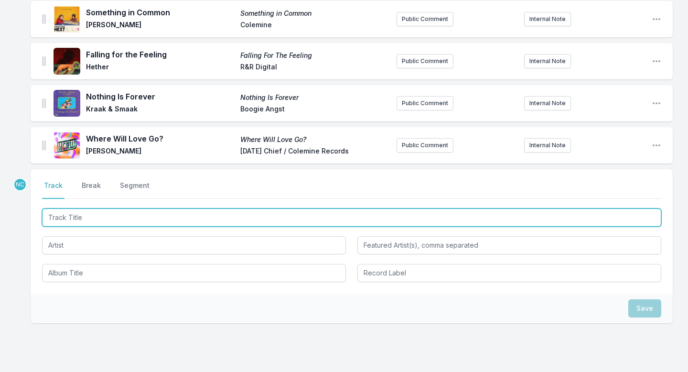
scroll to position [471, 0]
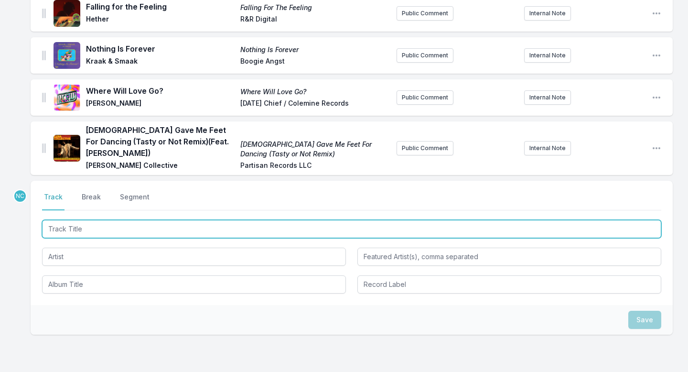
click at [213, 220] on input "Track Title" at bounding box center [351, 229] width 619 height 18
paste input "Play Your Guitar"
type input "Play Your Guitar"
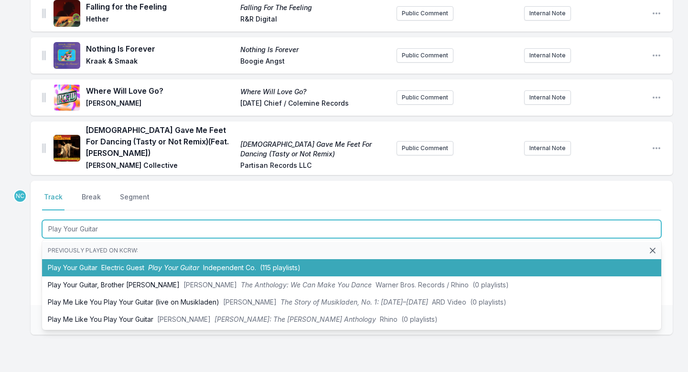
click at [192, 263] on span "Play Your Guitar" at bounding box center [173, 267] width 51 height 8
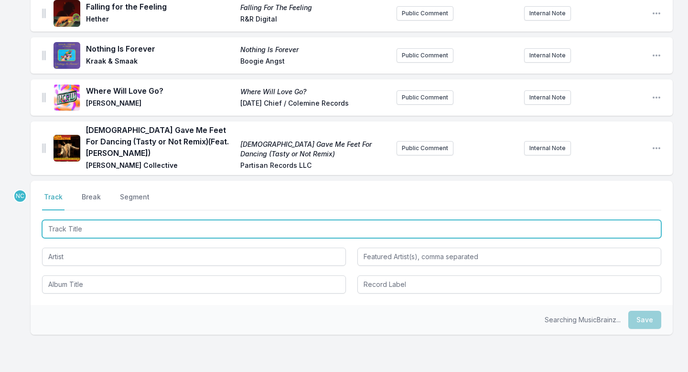
scroll to position [513, 0]
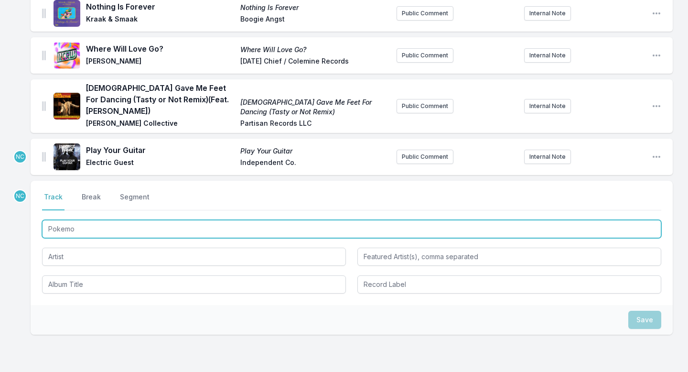
type input "Pokemon"
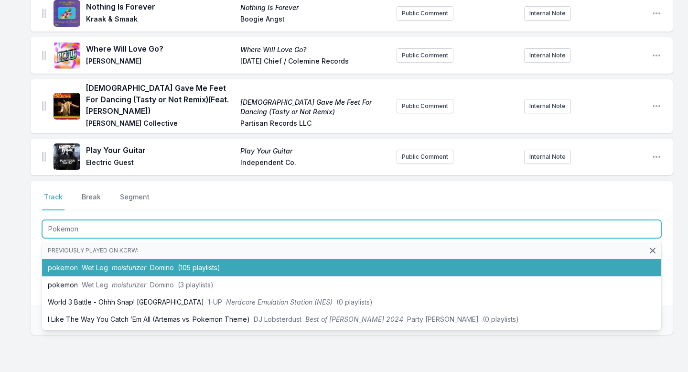
click at [189, 259] on li "pokemon Wet Leg moisturizer Domino (105 playlists)" at bounding box center [351, 267] width 619 height 17
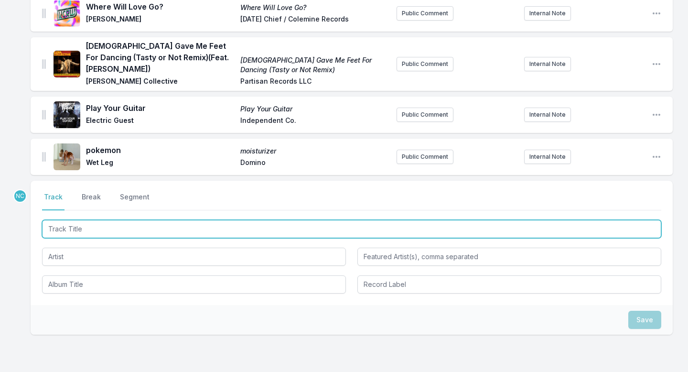
paste input "Still See Love"
type input "Still See Love"
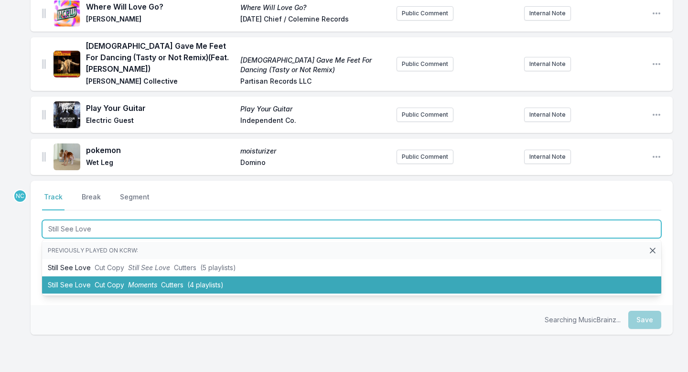
click at [207, 280] on span "(4 playlists)" at bounding box center [205, 284] width 36 height 8
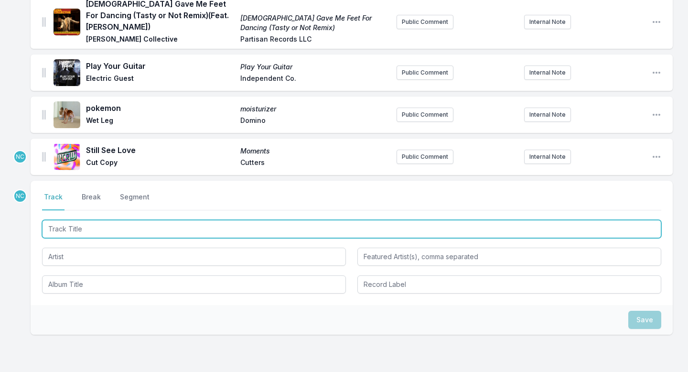
click at [229, 220] on input "Track Title" at bounding box center [351, 229] width 619 height 18
type input "Over"
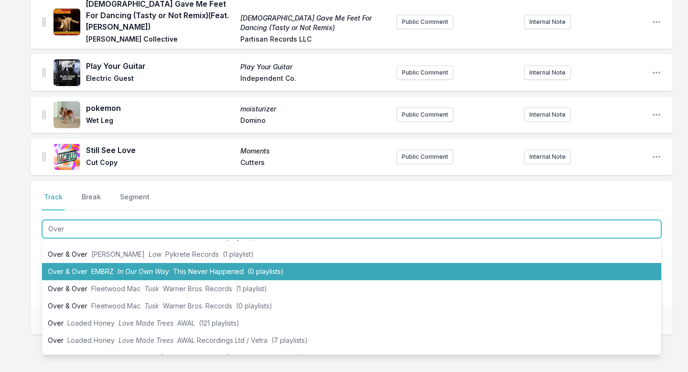
scroll to position [64, 0]
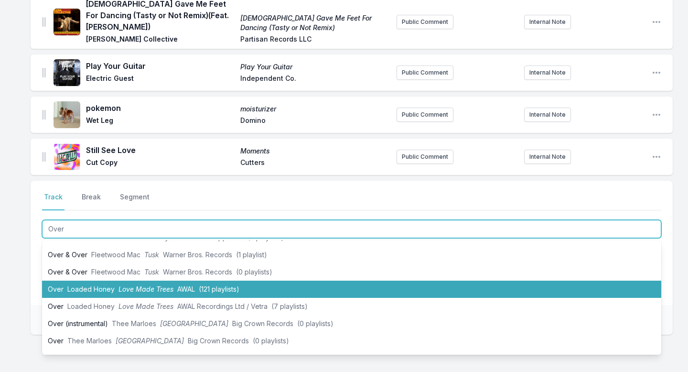
click at [386, 280] on li "Over Loaded Honey Love Made Trees AWAL (121 playlists)" at bounding box center [351, 288] width 619 height 17
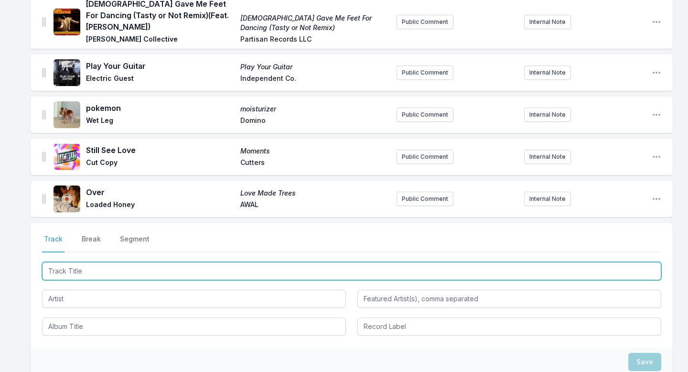
scroll to position [639, 0]
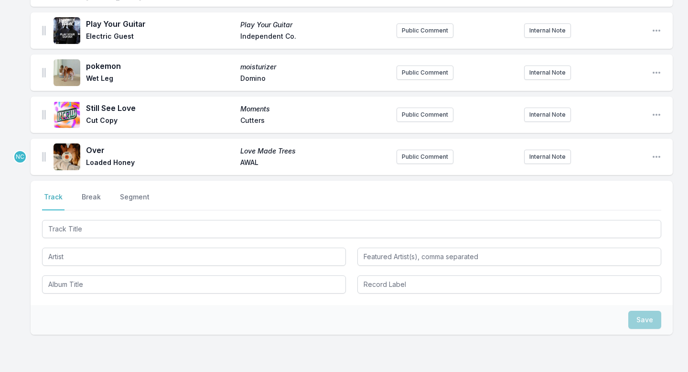
click at [661, 96] on div "Still See Love Moments Cut Copy Cutters Public Comment Internal Note Open playl…" at bounding box center [352, 114] width 642 height 36
click at [657, 110] on icon "Open playlist item options" at bounding box center [656, 115] width 10 height 10
click at [633, 125] on button "Edit Track Details" at bounding box center [607, 133] width 107 height 17
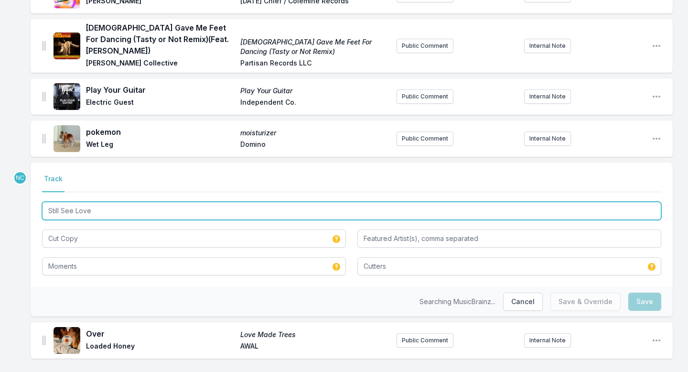
click at [185, 202] on input "Still See Love" at bounding box center [351, 211] width 619 height 18
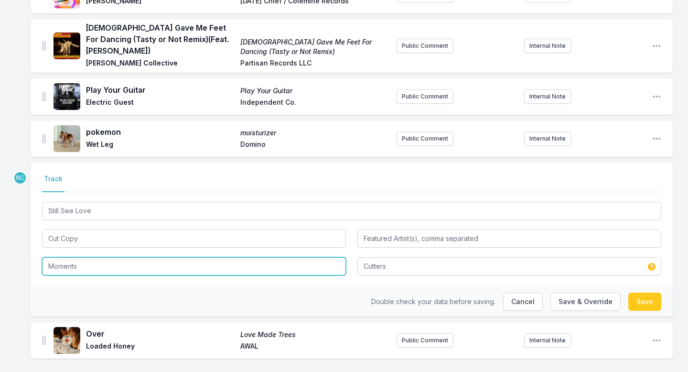
click at [133, 257] on input "Moments" at bounding box center [194, 266] width 304 height 18
paste input "Still See Love"
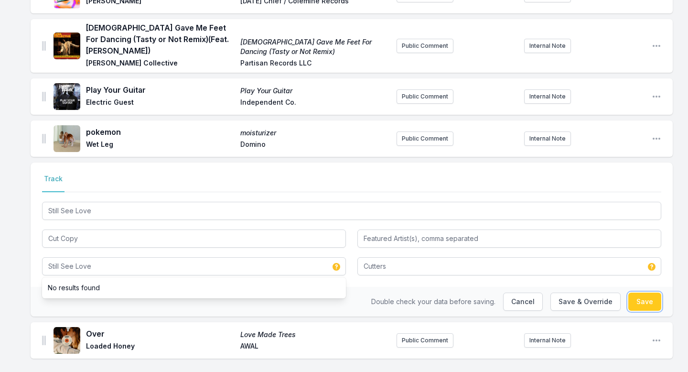
click at [647, 292] on button "Save" at bounding box center [644, 301] width 33 height 18
type input "Moments"
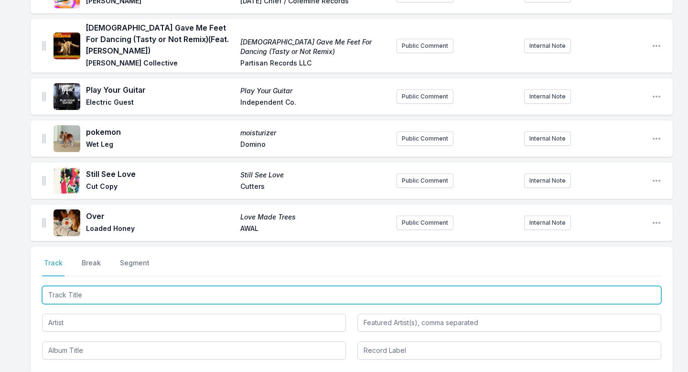
click at [64, 286] on input "Track Title" at bounding box center [351, 295] width 619 height 18
paste input "[PERSON_NAME]"
type input "[PERSON_NAME]"
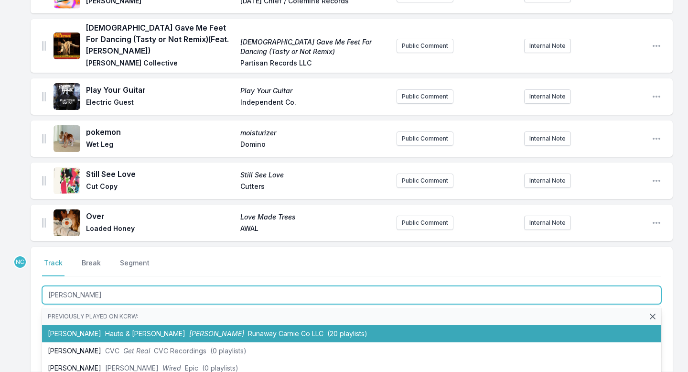
click at [110, 325] on li "[PERSON_NAME] & [PERSON_NAME] [PERSON_NAME] Co LLC (20 playlists)" at bounding box center [351, 333] width 619 height 17
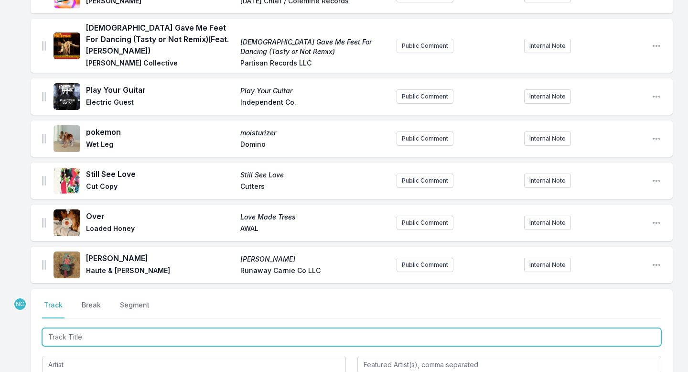
scroll to position [615, 0]
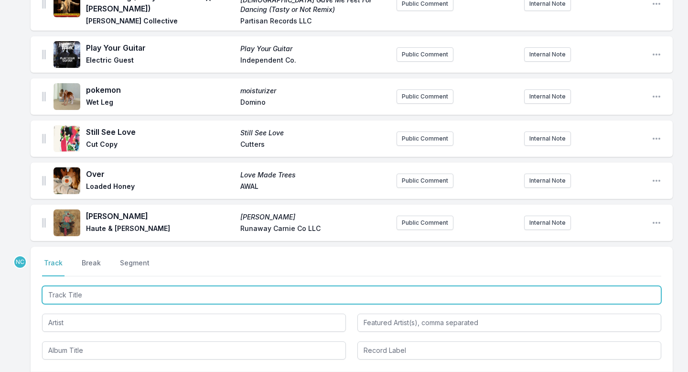
paste input "Where to Begin"
type input "Where to Begin"
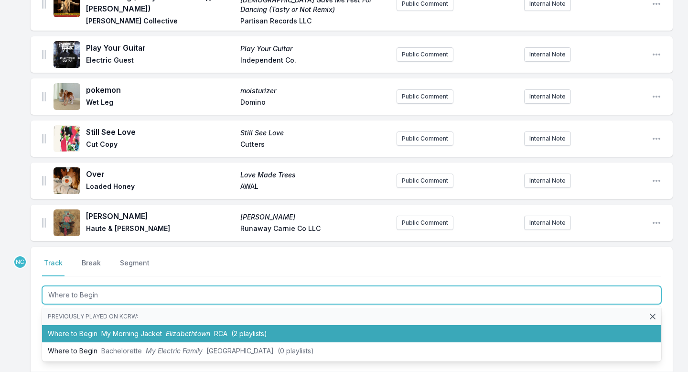
click at [267, 325] on li "Where to Begin My Morning Jacket Elizabethtown RCA (2 playlists)" at bounding box center [351, 333] width 619 height 17
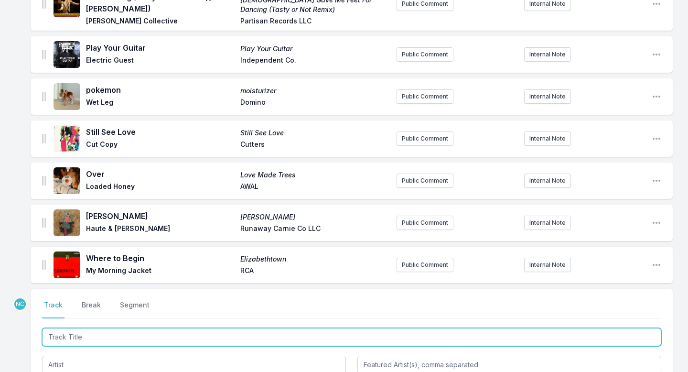
scroll to position [657, 0]
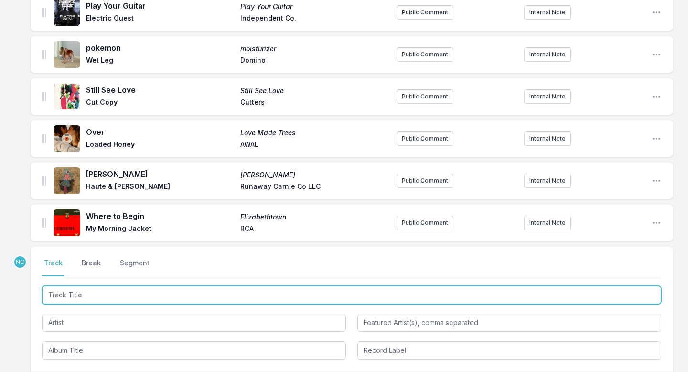
paste input "FREE"
type input "FREE"
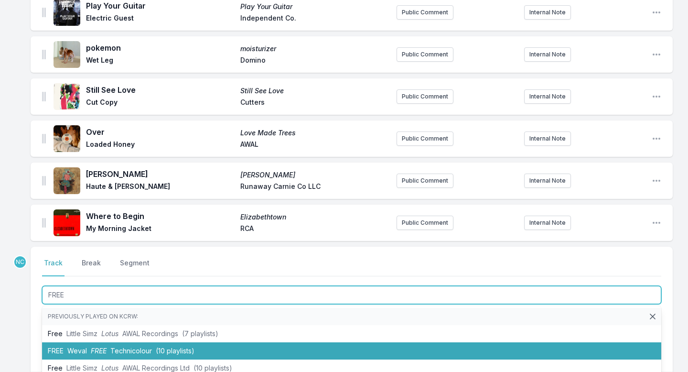
click at [86, 346] on span "Weval" at bounding box center [77, 350] width 20 height 8
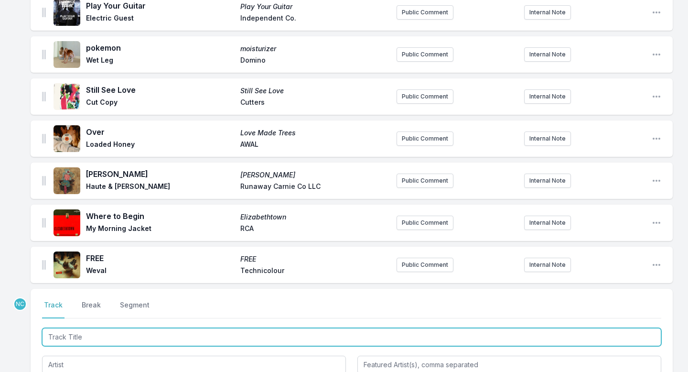
scroll to position [699, 0]
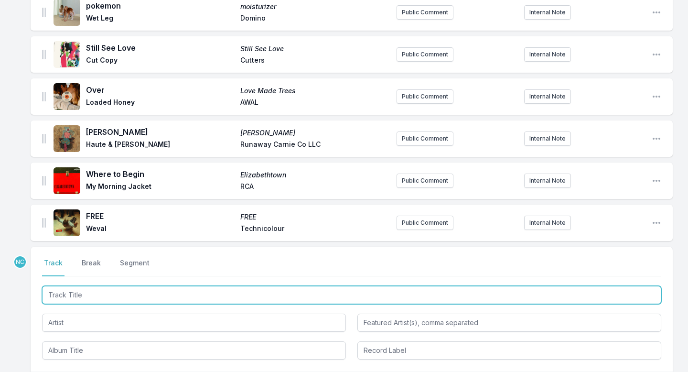
paste input "Never Enough"
type input "Never Enough"
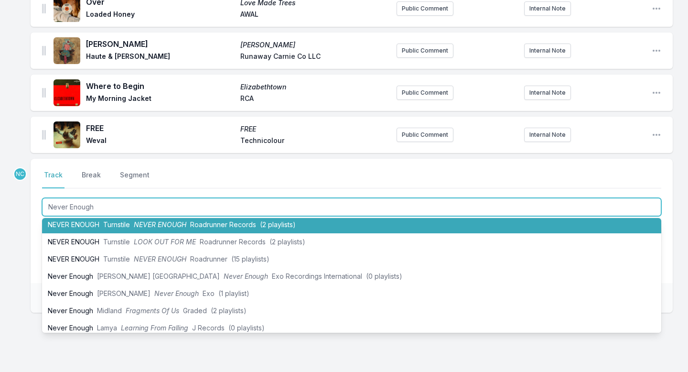
scroll to position [19, 0]
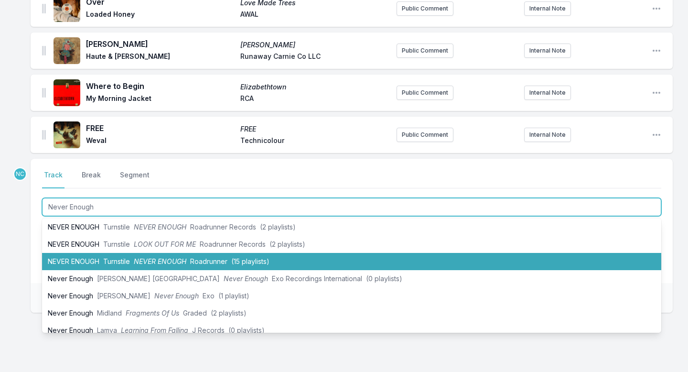
click at [218, 253] on li "NEVER ENOUGH Turnstile NEVER ENOUGH Roadrunner (15 playlists)" at bounding box center [351, 261] width 619 height 17
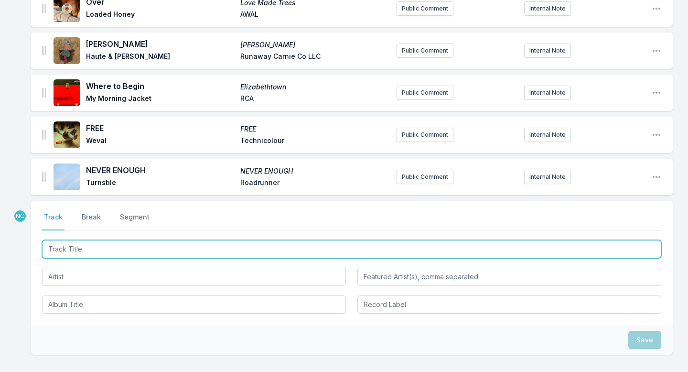
scroll to position [829, 0]
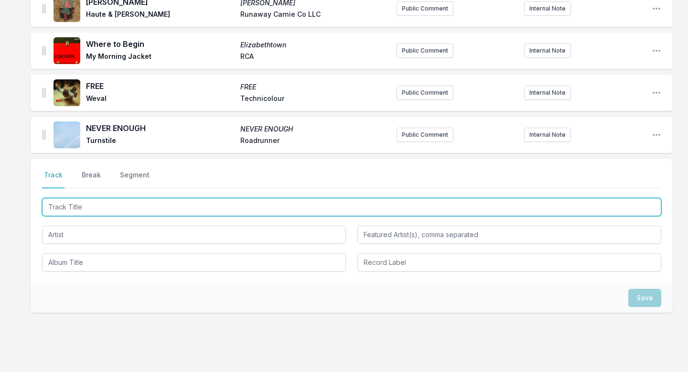
click at [163, 198] on input "Track Title" at bounding box center [351, 207] width 619 height 18
type input "Wish I Didn't Love You"
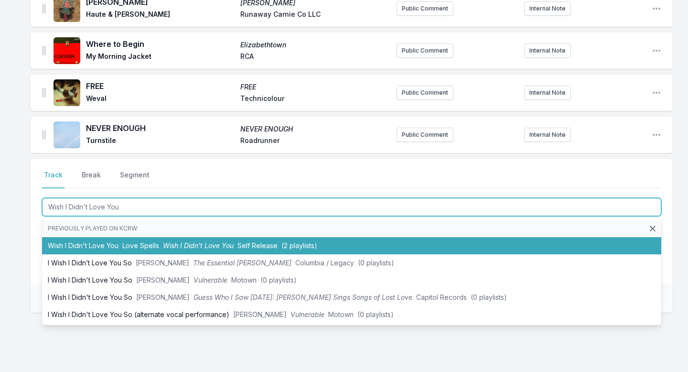
click at [142, 241] on span "Love Spells" at bounding box center [140, 245] width 37 height 8
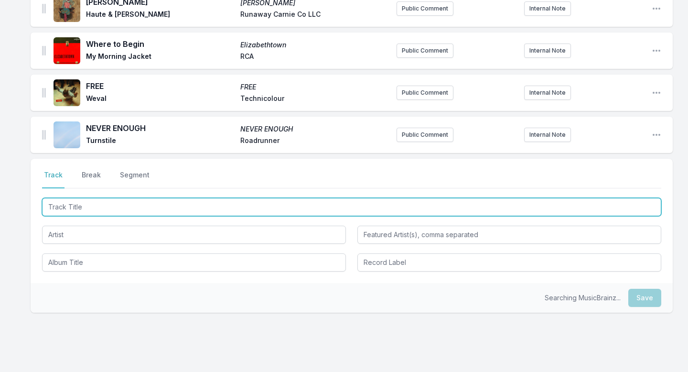
scroll to position [871, 0]
